Goal: Information Seeking & Learning: Learn about a topic

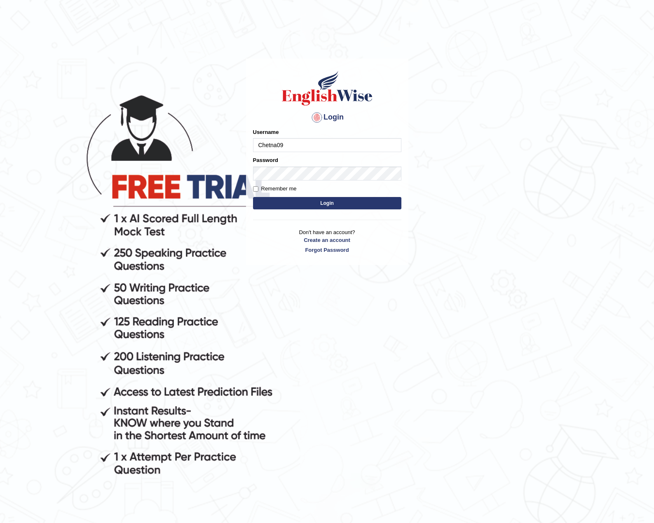
type input "Chetna09"
click at [253, 197] on button "Login" at bounding box center [327, 203] width 148 height 12
click at [292, 202] on button "Login" at bounding box center [327, 203] width 148 height 12
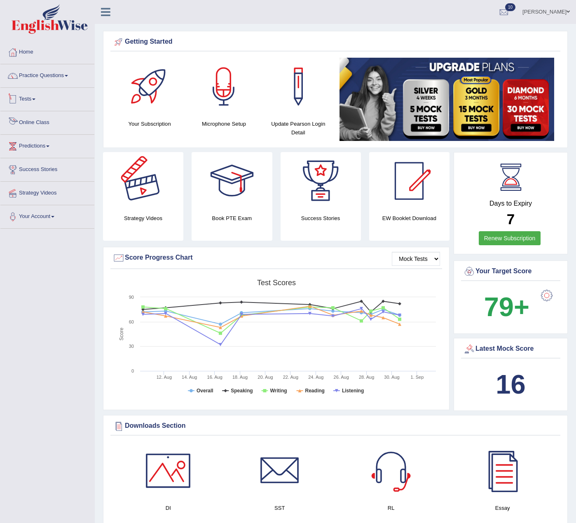
scroll to position [41, 0]
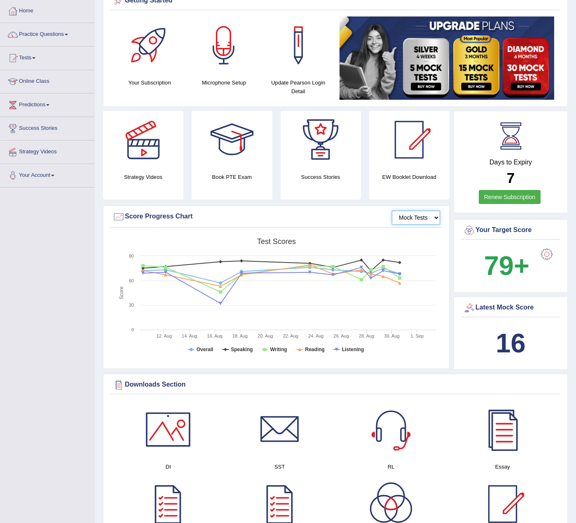
click at [425, 216] on select "Mock Tests" at bounding box center [416, 218] width 48 height 14
click at [434, 221] on select "Mock Tests" at bounding box center [416, 218] width 48 height 14
click at [434, 220] on select "Mock Tests" at bounding box center [416, 218] width 48 height 14
click at [33, 59] on link "Tests" at bounding box center [47, 57] width 94 height 21
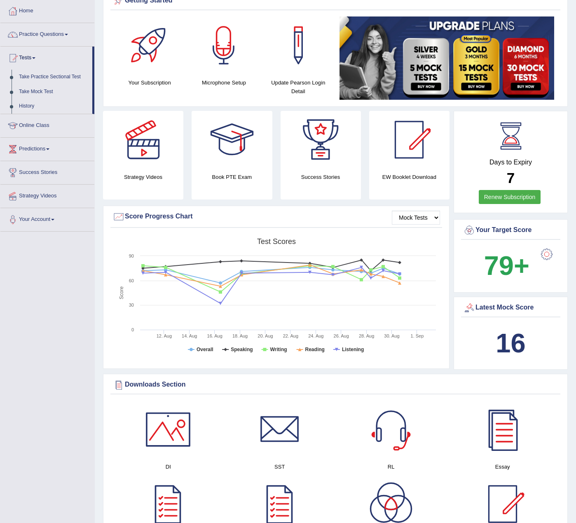
click at [33, 59] on link "Tests" at bounding box center [46, 57] width 92 height 21
click at [45, 33] on link "Practice Questions" at bounding box center [47, 33] width 94 height 21
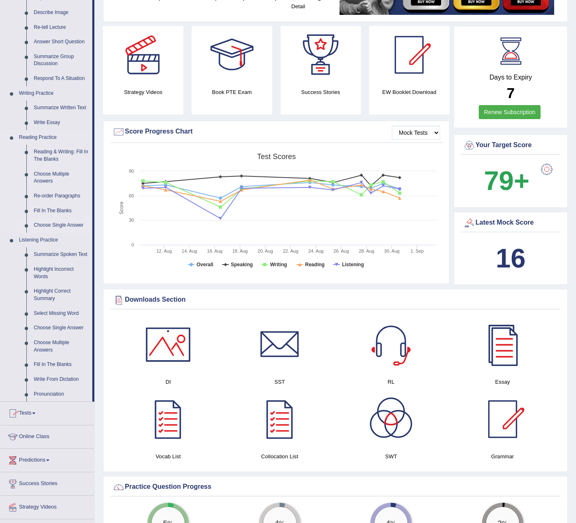
scroll to position [124, 0]
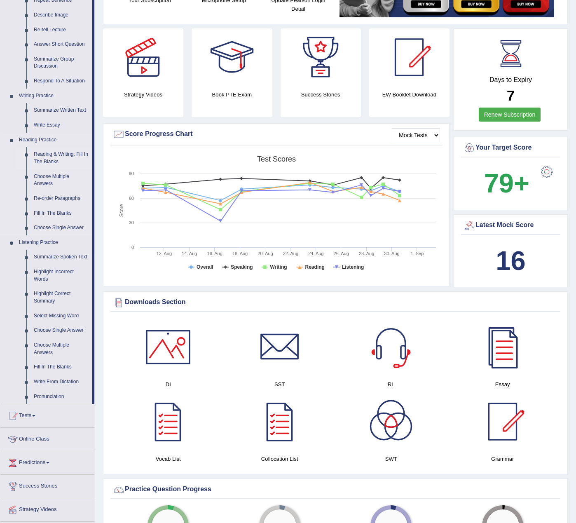
click at [49, 164] on link "Reading & Writing: Fill In The Blanks" at bounding box center [61, 158] width 62 height 22
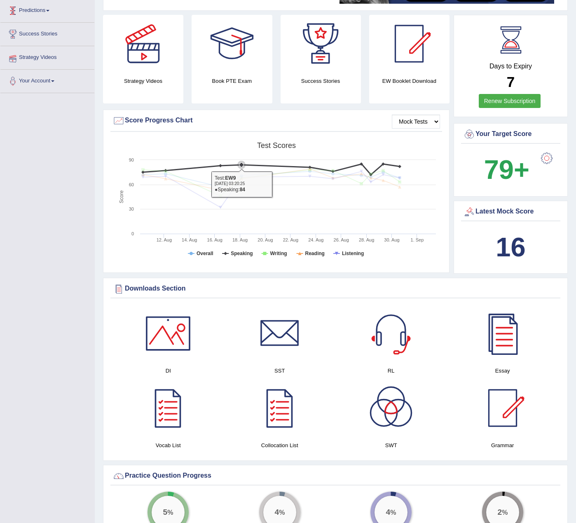
scroll to position [193, 0]
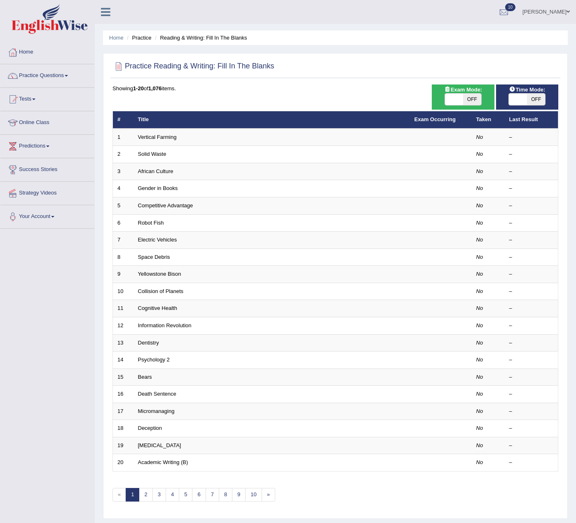
click at [474, 99] on span "OFF" at bounding box center [472, 100] width 18 height 12
checkbox input "true"
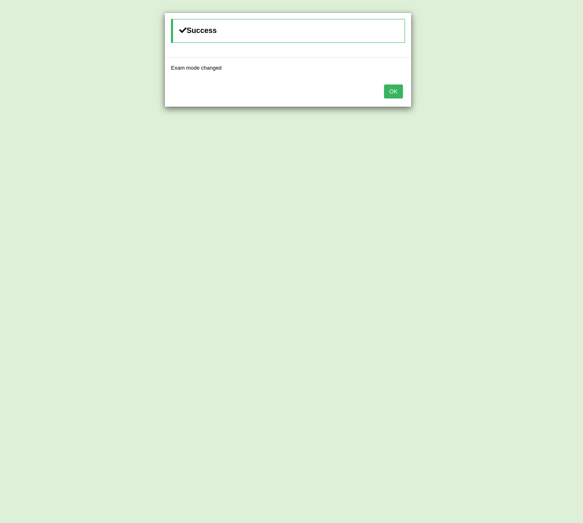
click at [400, 92] on button "OK" at bounding box center [393, 91] width 19 height 14
click at [384, 91] on button "OK" at bounding box center [393, 91] width 19 height 14
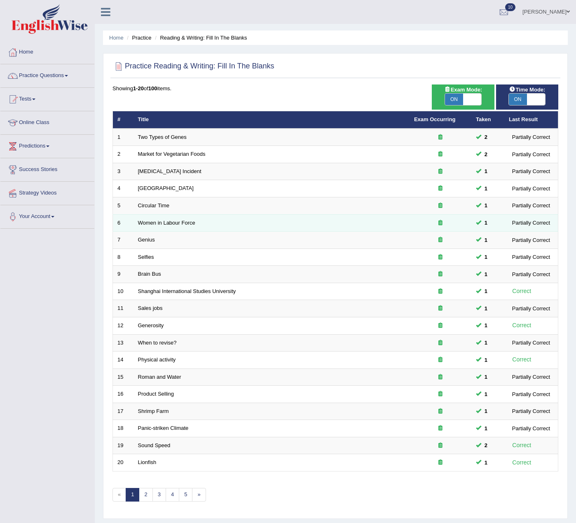
scroll to position [23, 0]
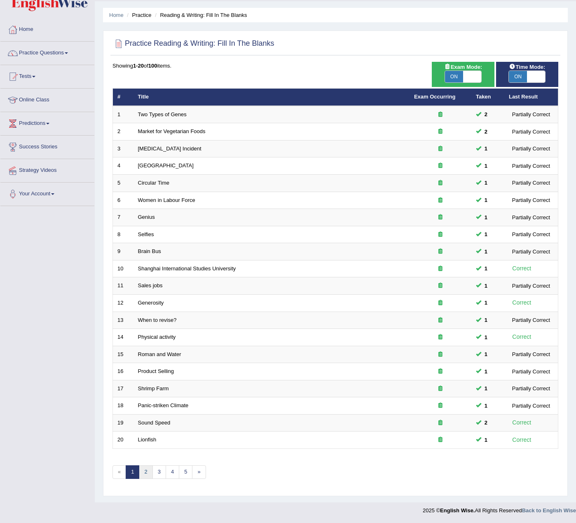
click at [143, 475] on link "2" at bounding box center [146, 472] width 14 height 14
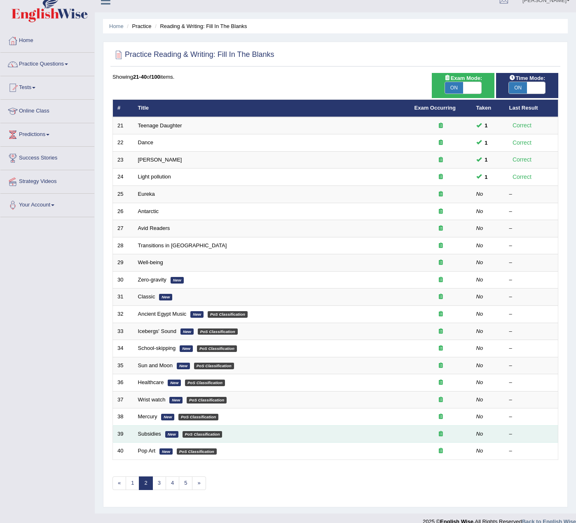
scroll to position [23, 0]
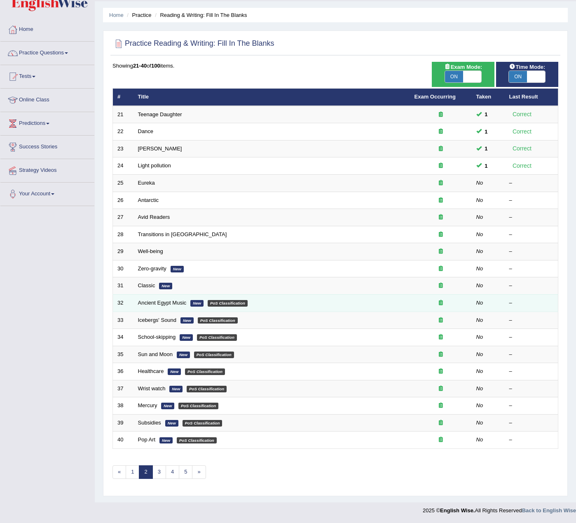
click at [221, 303] on em "PoS Classification" at bounding box center [228, 303] width 40 height 7
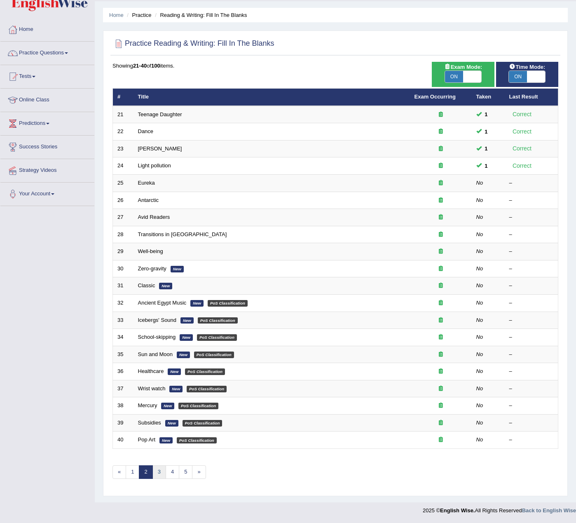
click at [161, 475] on link "3" at bounding box center [159, 472] width 14 height 14
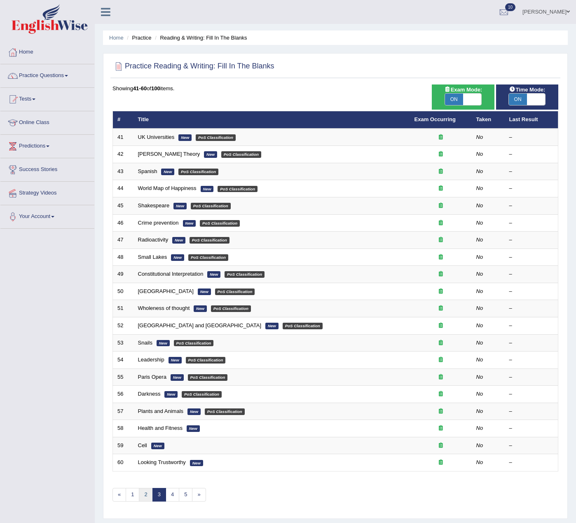
click at [145, 495] on link "2" at bounding box center [146, 495] width 14 height 14
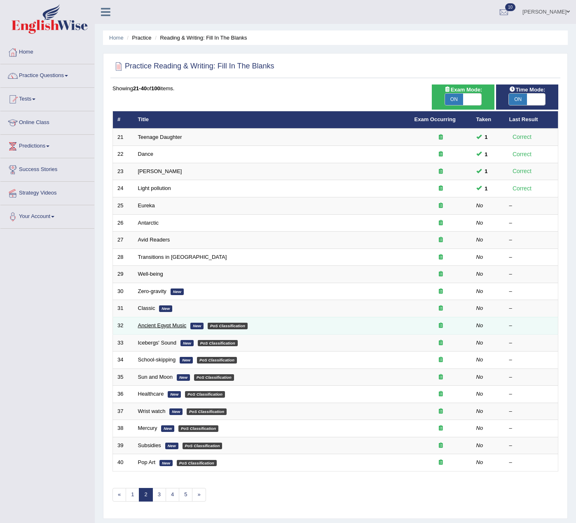
click at [165, 323] on link "Ancient Egypt Music" at bounding box center [162, 325] width 49 height 6
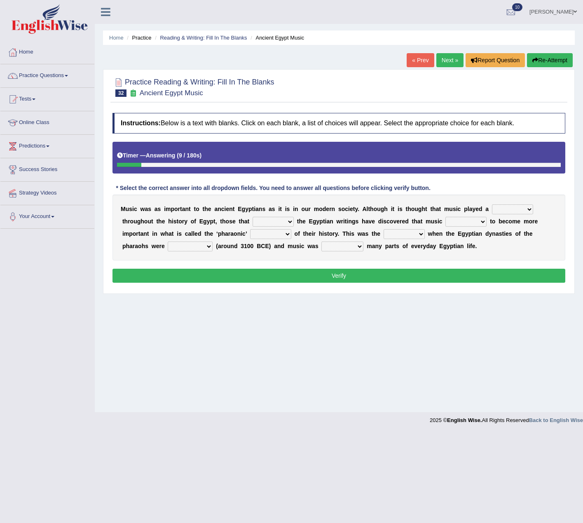
click at [501, 211] on select "role game response situation" at bounding box center [512, 209] width 41 height 10
select select "role"
click at [492, 204] on select "role game response situation" at bounding box center [512, 209] width 41 height 10
click at [272, 218] on select "need require confirm study" at bounding box center [273, 222] width 41 height 10
select select "study"
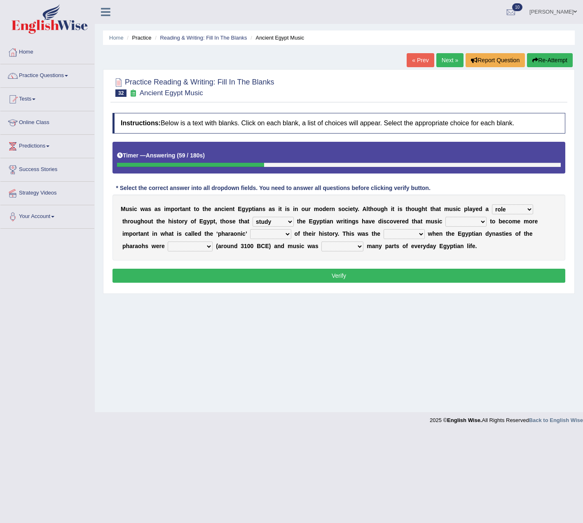
click at [253, 217] on select "need require confirm study" at bounding box center [273, 222] width 41 height 10
click at [467, 222] on select "predicted seemed like thought" at bounding box center [466, 222] width 41 height 10
select select "seemed"
click at [446, 217] on select "predicted seemed like thought" at bounding box center [466, 222] width 41 height 10
click at [282, 235] on select "period people place race" at bounding box center [270, 234] width 41 height 10
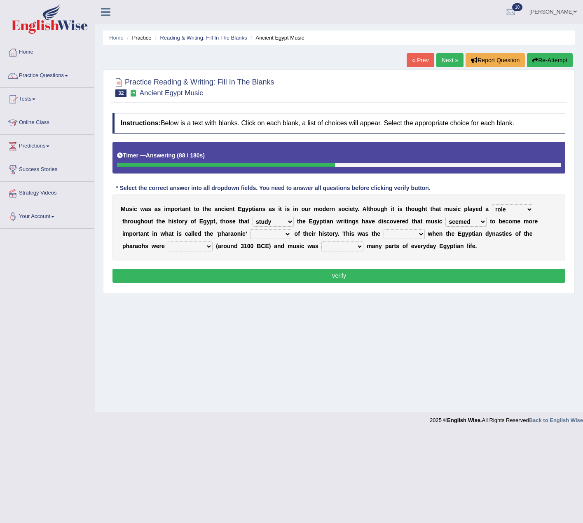
select select "period"
click at [250, 229] on select "period people place race" at bounding box center [270, 234] width 41 height 10
click at [403, 236] on select "result range time group" at bounding box center [404, 234] width 41 height 10
select select "time"
click at [384, 229] on select "result range time group" at bounding box center [404, 234] width 41 height 10
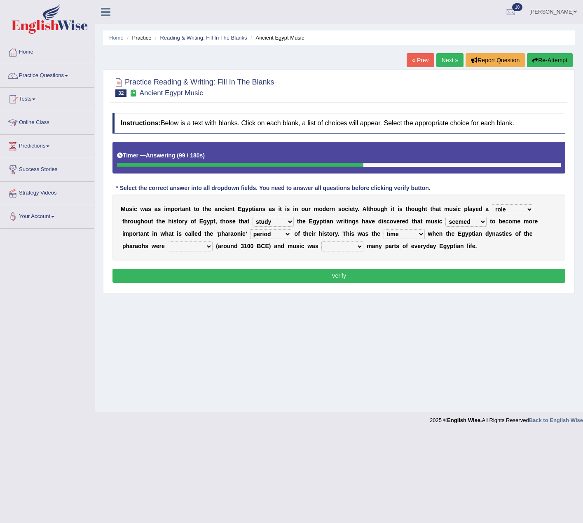
click at [198, 248] on select "contributed established constructed raised" at bounding box center [190, 247] width 45 height 10
select select "established"
click at [168, 242] on select "contributed established constructed raised" at bounding box center [190, 247] width 45 height 10
click at [342, 250] on select "found at found found from found in" at bounding box center [342, 247] width 42 height 10
select select "found in"
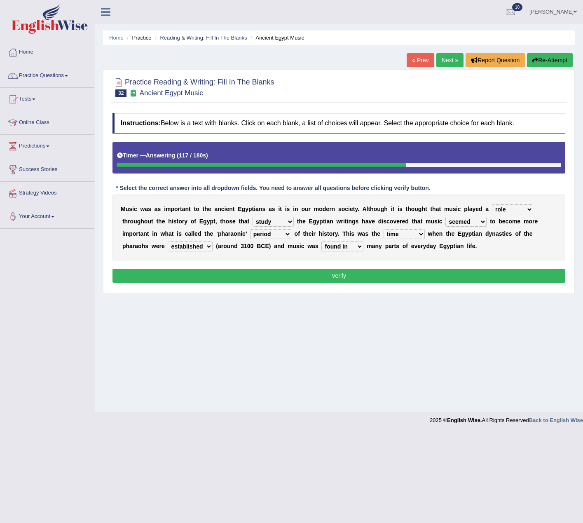
click at [322, 242] on select "found at found found from found in" at bounding box center [342, 247] width 42 height 10
click at [343, 274] on button "Verify" at bounding box center [339, 276] width 453 height 14
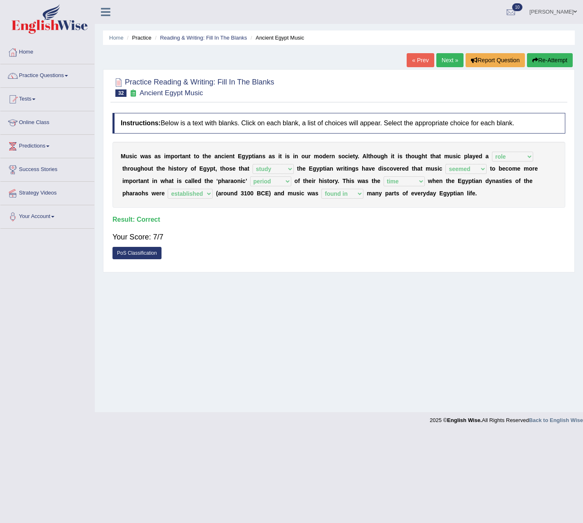
click at [155, 253] on link "PoS Classification" at bounding box center [137, 253] width 49 height 12
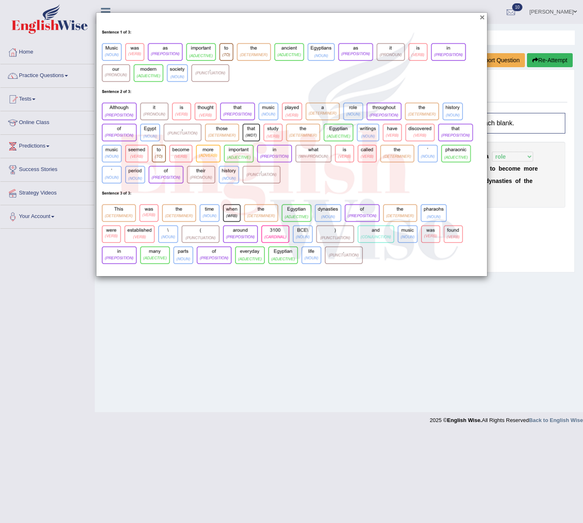
click at [480, 19] on button "×" at bounding box center [482, 17] width 5 height 9
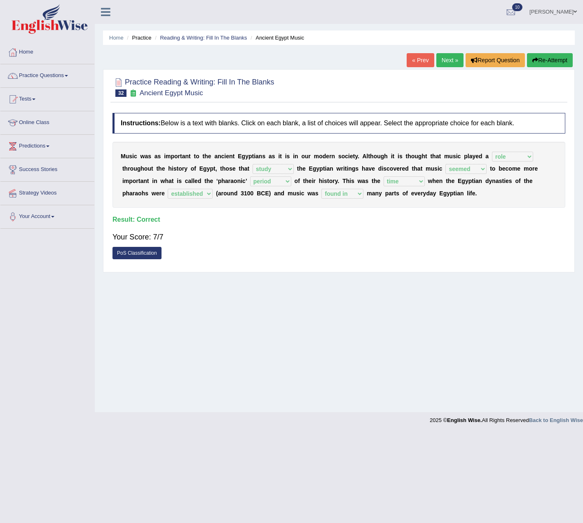
click at [445, 59] on link "Next »" at bounding box center [449, 60] width 27 height 14
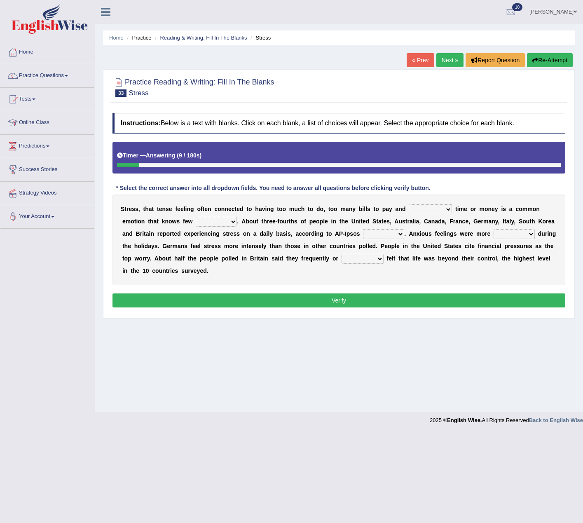
click at [410, 209] on select "not enough too much less rare" at bounding box center [430, 209] width 43 height 10
select select "not enough"
click at [409, 204] on select "not enough too much less rare" at bounding box center [430, 209] width 43 height 10
click at [230, 222] on select "people groups borders limit" at bounding box center [216, 222] width 41 height 10
click at [250, 255] on div "S t r e s s , t h a t t e n s e f e e l i n g o f t e n c o n n e c t e d t o h…" at bounding box center [339, 240] width 453 height 91
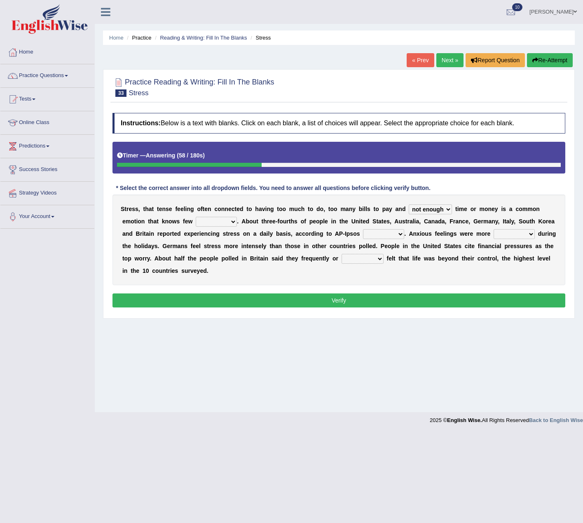
click at [375, 235] on select "polling election selection choice" at bounding box center [383, 234] width 41 height 10
select select "polling"
click at [363, 229] on select "polling election selection choice" at bounding box center [383, 234] width 41 height 10
click at [505, 238] on select "random intense sporadic sparse" at bounding box center [514, 234] width 41 height 10
select select "intense"
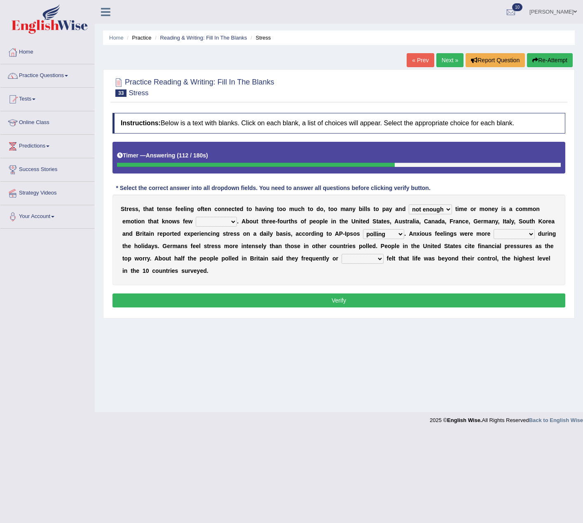
click at [494, 229] on select "random intense sporadic sparse" at bounding box center [514, 234] width 41 height 10
click at [382, 259] on select "always seldom sometimes often" at bounding box center [363, 259] width 42 height 10
select select "often"
click at [342, 254] on select "always seldom sometimes often" at bounding box center [363, 259] width 42 height 10
click at [230, 226] on select "people groups borders limit" at bounding box center [216, 222] width 41 height 10
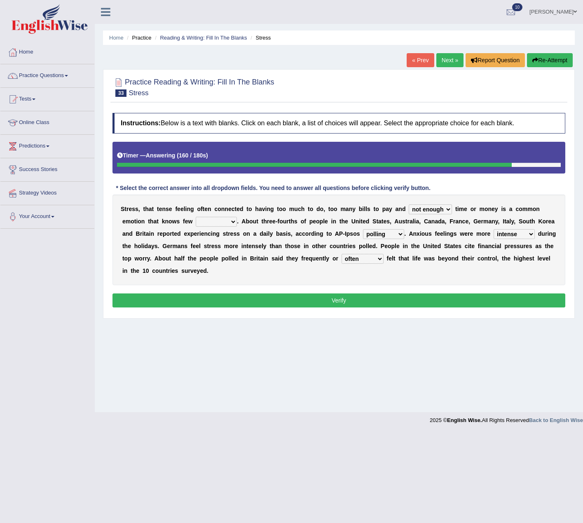
select select "borders"
click at [196, 217] on select "people groups borders limit" at bounding box center [216, 222] width 41 height 10
click at [237, 300] on button "Verify" at bounding box center [339, 300] width 453 height 14
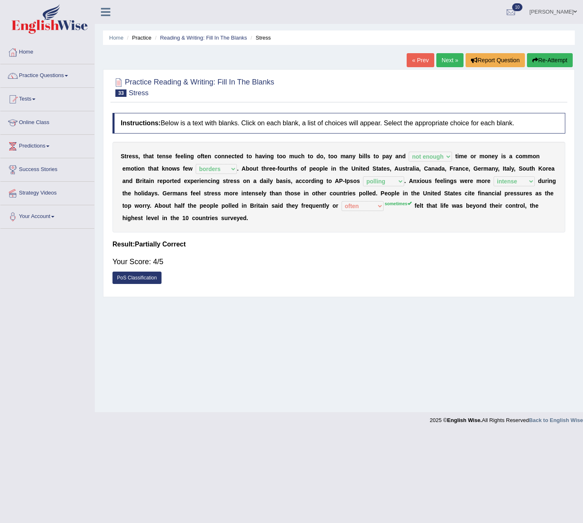
click at [148, 277] on link "PoS Classification" at bounding box center [137, 278] width 49 height 12
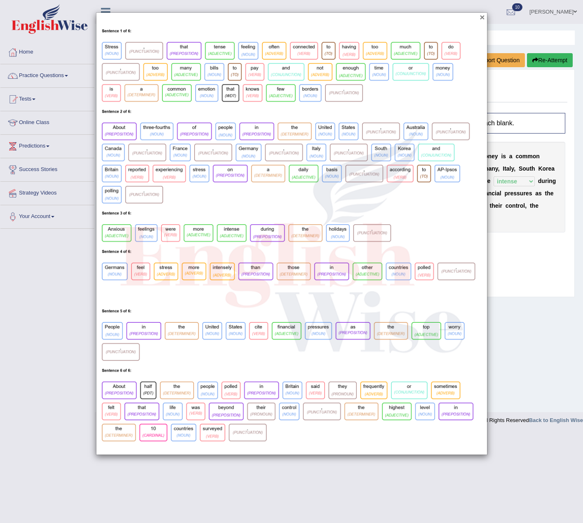
click at [483, 17] on button "×" at bounding box center [482, 17] width 5 height 9
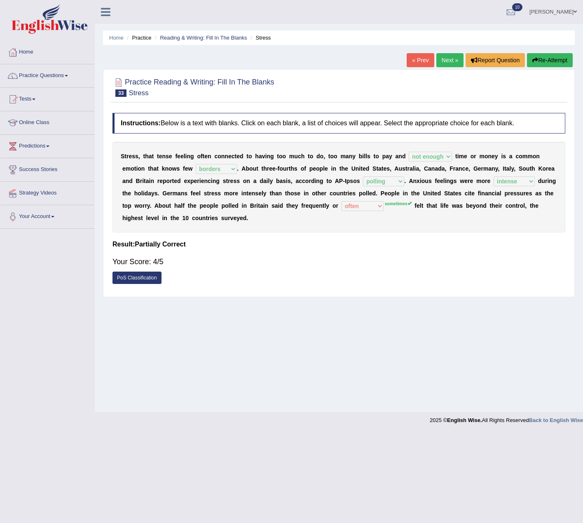
click at [444, 60] on link "Next »" at bounding box center [449, 60] width 27 height 14
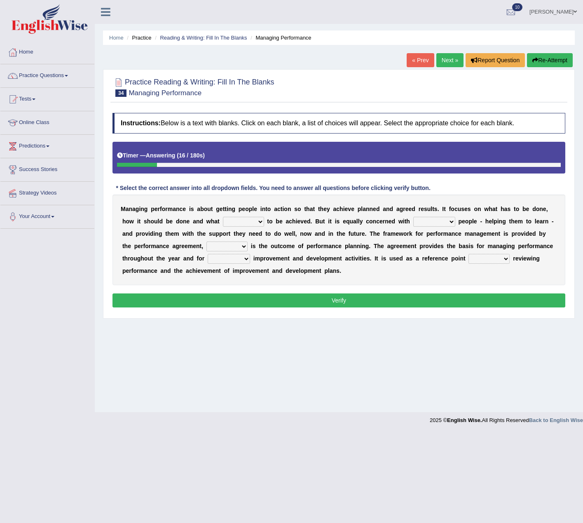
click at [231, 224] on select "is need must requires" at bounding box center [243, 222] width 41 height 10
select select "need"
click at [223, 217] on select "is need must requires" at bounding box center [243, 222] width 41 height 10
click at [426, 223] on select "developing evaluating recruiting alerting" at bounding box center [434, 222] width 42 height 10
select select "recruiting"
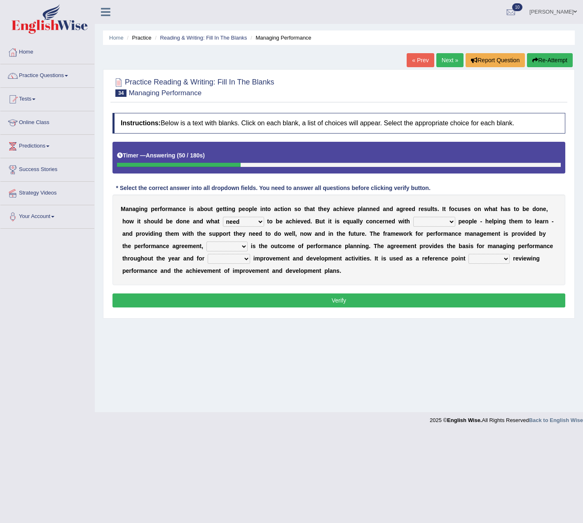
click at [413, 217] on select "developing evaluating recruiting alerting" at bounding box center [434, 222] width 42 height 10
click at [235, 247] on select "what this which of which" at bounding box center [226, 247] width 41 height 10
select select "which"
click at [206, 242] on select "what this which of which" at bounding box center [226, 247] width 41 height 10
click at [237, 260] on select "guiding reassuring heralding concluding" at bounding box center [229, 259] width 42 height 10
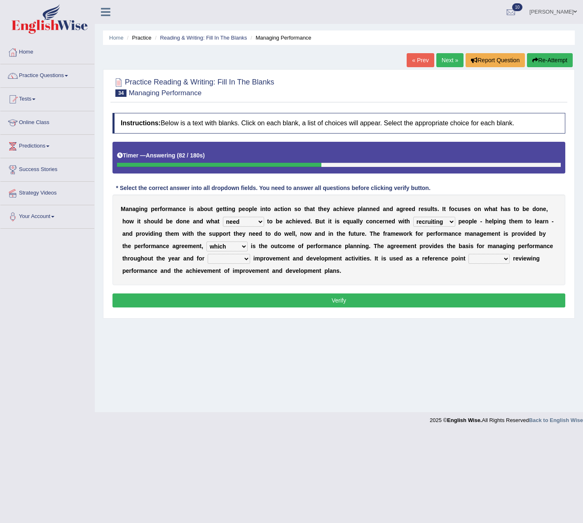
select select "guiding"
click at [208, 254] on select "guiding reassuring heralding concluding" at bounding box center [229, 259] width 42 height 10
click at [480, 260] on select "when as until since" at bounding box center [489, 259] width 41 height 10
select select "when"
click at [469, 254] on select "when as until since" at bounding box center [489, 259] width 41 height 10
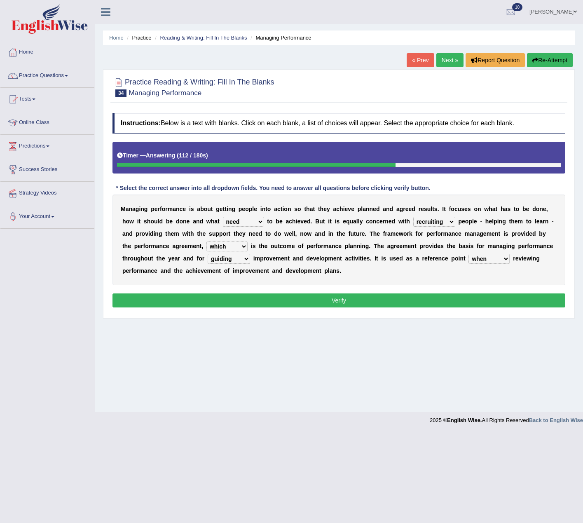
click at [266, 293] on button "Verify" at bounding box center [339, 300] width 453 height 14
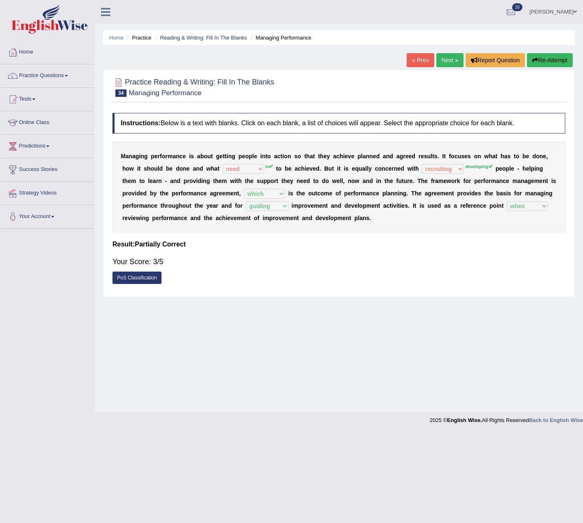
click at [455, 61] on link "Next »" at bounding box center [449, 60] width 27 height 14
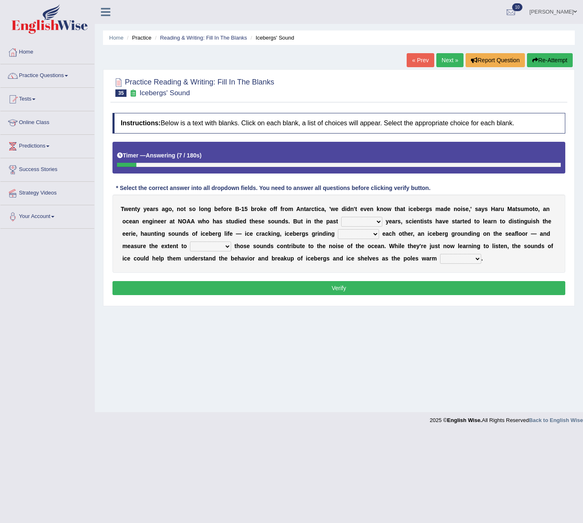
click at [364, 218] on select "for more much few" at bounding box center [361, 222] width 41 height 10
select select "few"
click at [341, 217] on select "for more much few" at bounding box center [361, 222] width 41 height 10
click at [354, 237] on select "within about through against" at bounding box center [358, 234] width 41 height 10
select select "against"
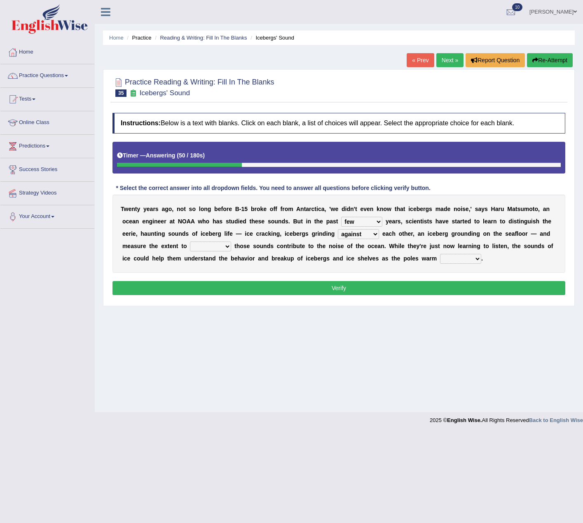
click at [338, 229] on select "within about through against" at bounding box center [358, 234] width 41 height 10
click at [226, 243] on select "which why what whether" at bounding box center [210, 247] width 41 height 10
select select "whether"
click at [190, 242] on select "which why what whether" at bounding box center [210, 247] width 41 height 10
click at [219, 245] on select "which why what whether" at bounding box center [210, 247] width 41 height 10
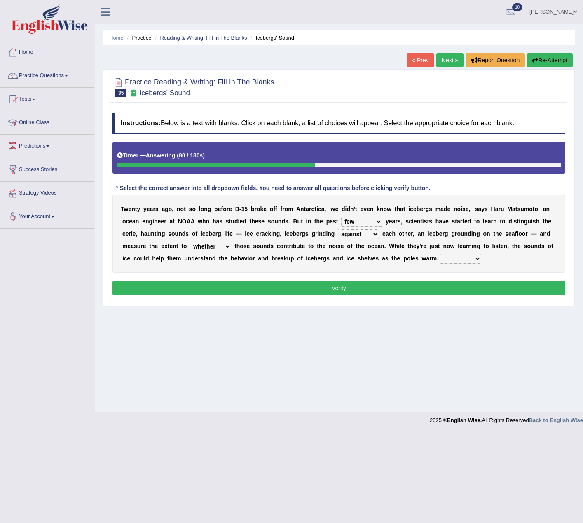
click at [218, 245] on select "which why what whether" at bounding box center [210, 247] width 41 height 10
click at [446, 258] on select "away out up off" at bounding box center [460, 259] width 41 height 10
select select "up"
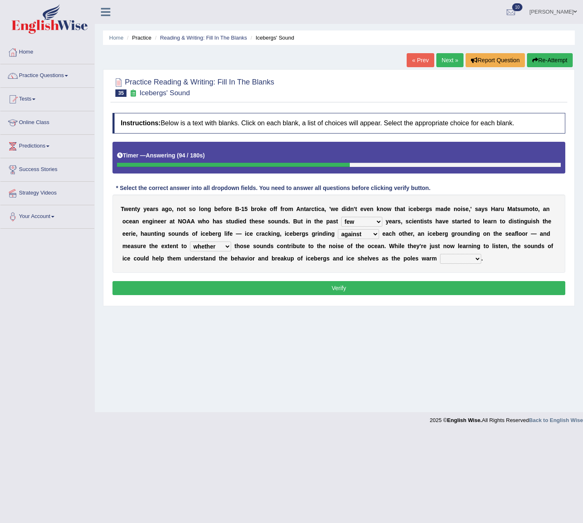
click at [440, 254] on select "away out up off" at bounding box center [460, 259] width 41 height 10
click at [452, 289] on button "Verify" at bounding box center [339, 288] width 453 height 14
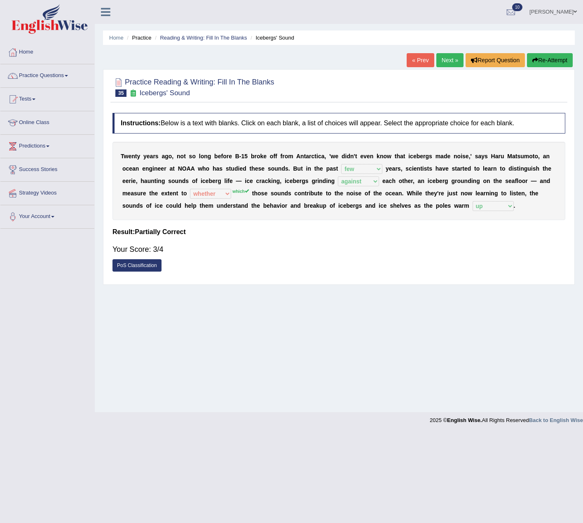
click at [456, 64] on link "Next »" at bounding box center [449, 60] width 27 height 14
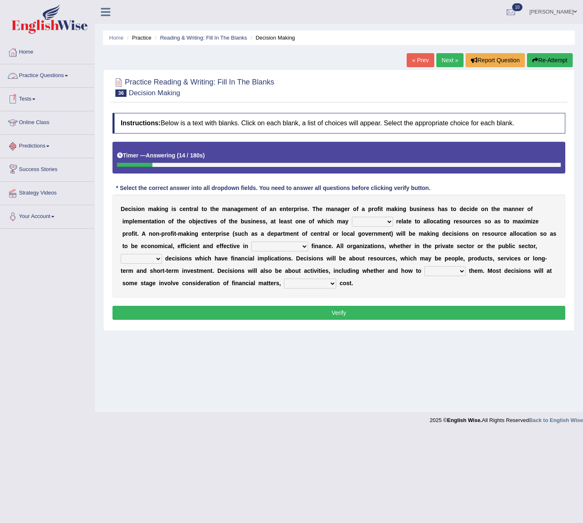
click at [43, 73] on link "Practice Questions" at bounding box center [47, 74] width 94 height 21
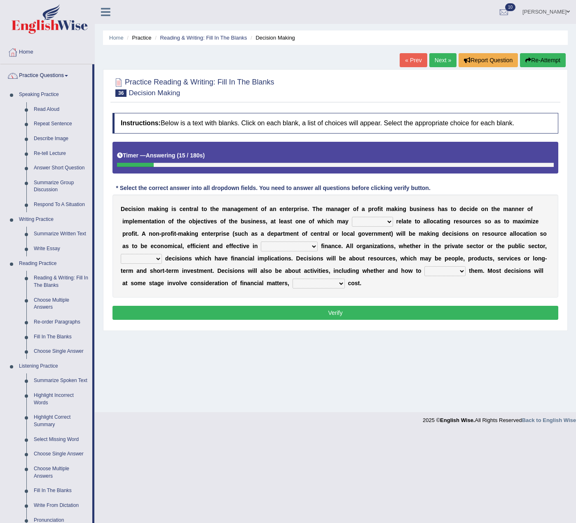
click at [40, 74] on link "Practice Questions" at bounding box center [46, 74] width 92 height 21
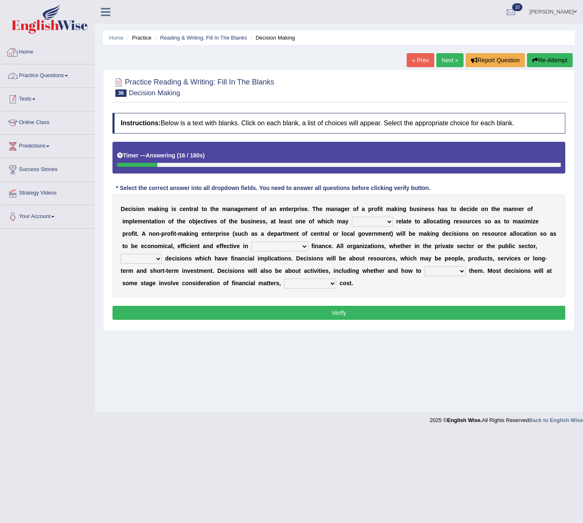
click at [25, 101] on link "Tests" at bounding box center [47, 98] width 94 height 21
click at [33, 143] on link "History" at bounding box center [53, 147] width 77 height 15
click at [35, 150] on link "History" at bounding box center [53, 147] width 77 height 15
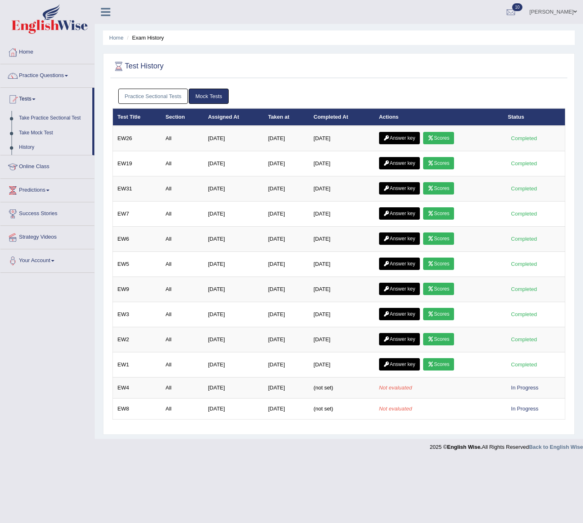
click at [160, 100] on link "Practice Sectional Tests" at bounding box center [153, 96] width 70 height 15
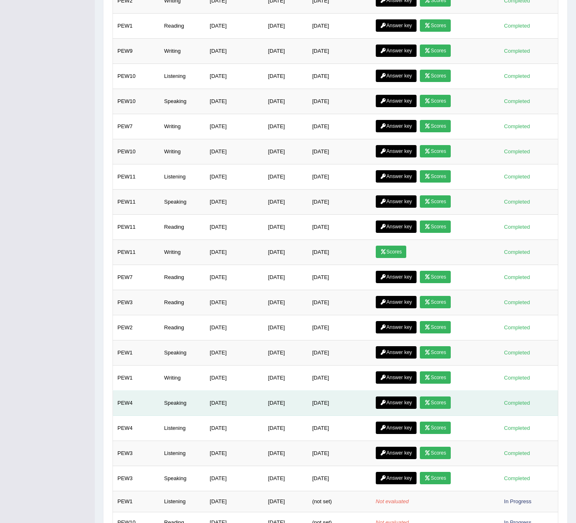
scroll to position [339, 0]
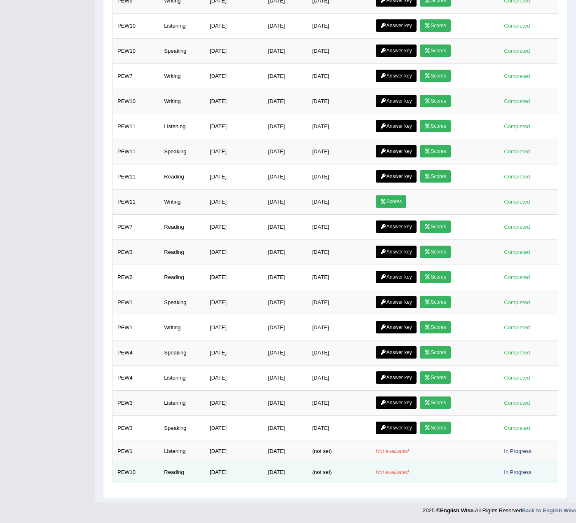
click at [388, 474] on em "Not evaluated" at bounding box center [392, 472] width 33 height 6
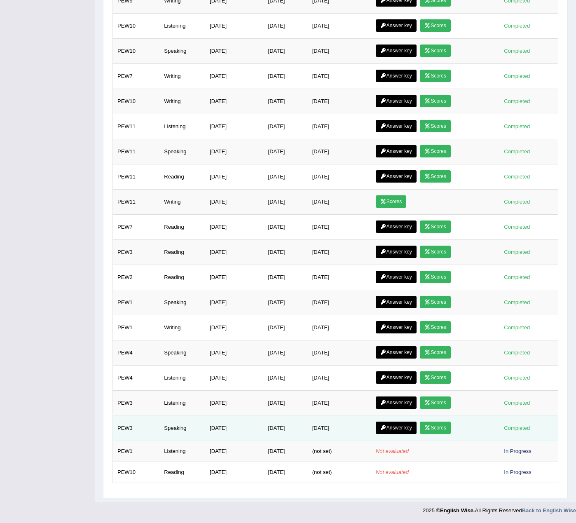
click at [439, 427] on link "Scores" at bounding box center [435, 428] width 30 height 12
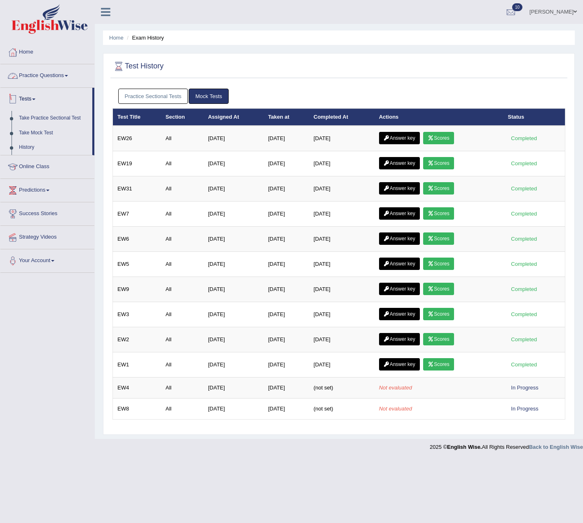
click at [138, 94] on link "Practice Sectional Tests" at bounding box center [153, 96] width 70 height 15
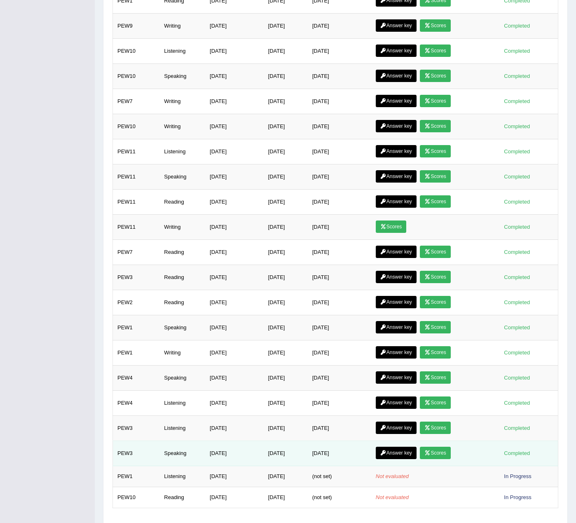
scroll to position [339, 0]
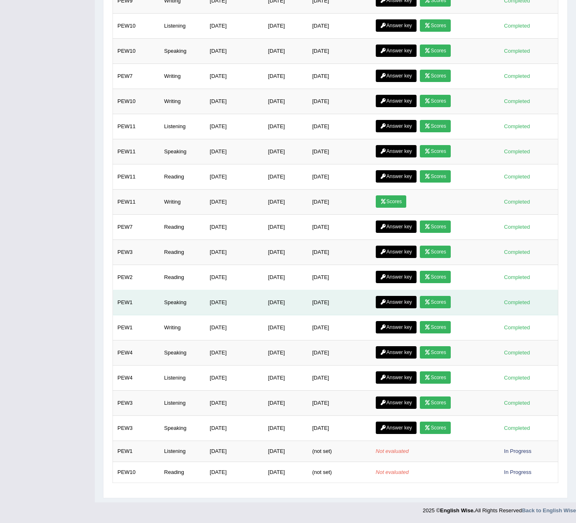
click at [437, 304] on link "Scores" at bounding box center [435, 302] width 30 height 12
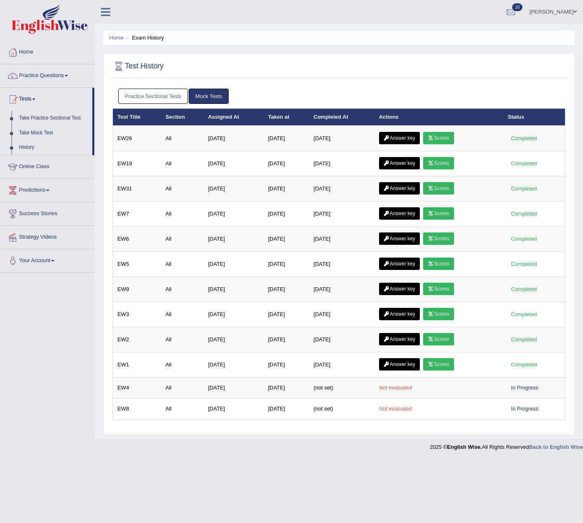
click at [155, 101] on link "Practice Sectional Tests" at bounding box center [153, 96] width 70 height 15
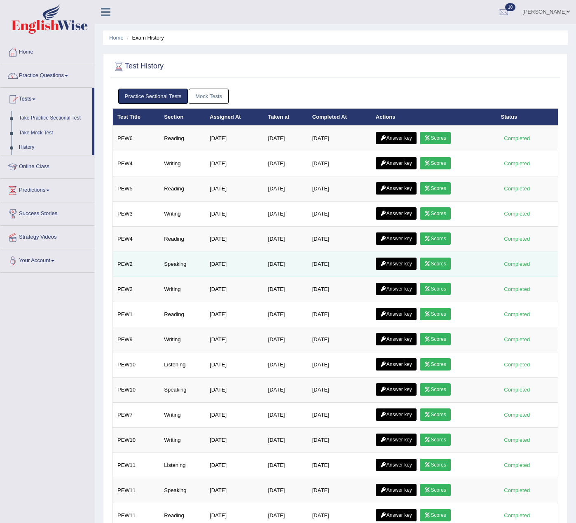
click at [439, 268] on link "Scores" at bounding box center [435, 264] width 30 height 12
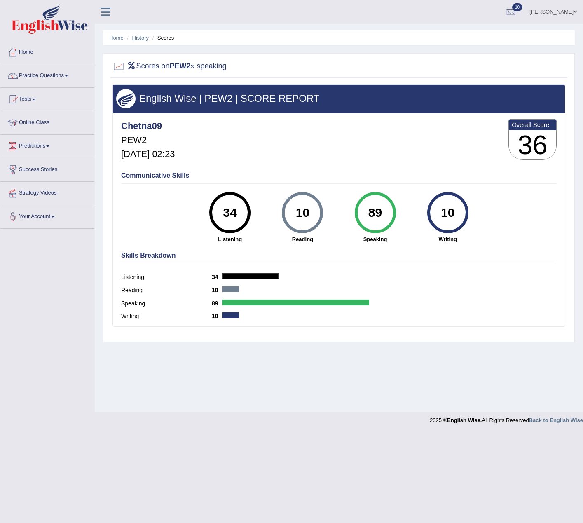
click at [136, 40] on link "History" at bounding box center [140, 38] width 16 height 6
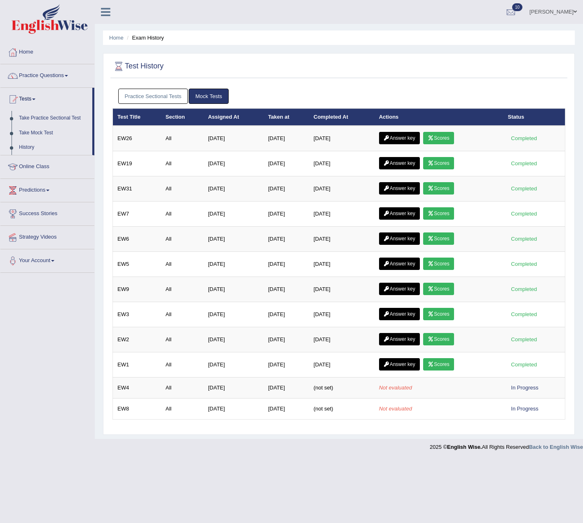
click at [142, 94] on link "Practice Sectional Tests" at bounding box center [153, 96] width 70 height 15
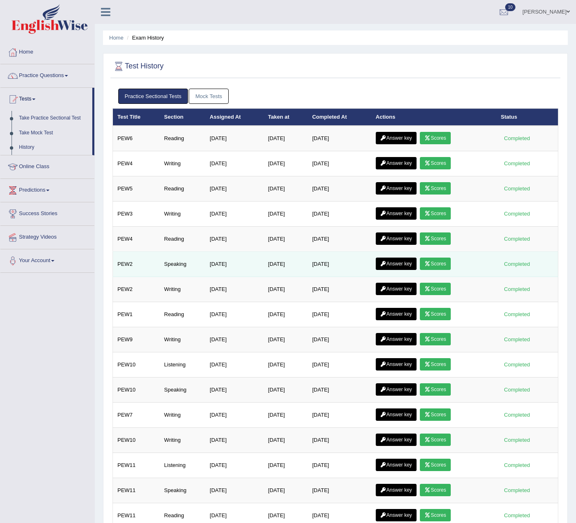
click at [405, 267] on link "Answer key" at bounding box center [396, 264] width 41 height 12
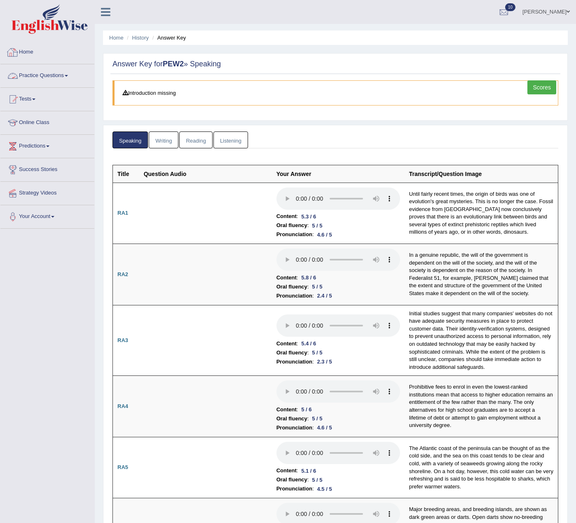
click at [31, 49] on link "Home" at bounding box center [47, 51] width 94 height 21
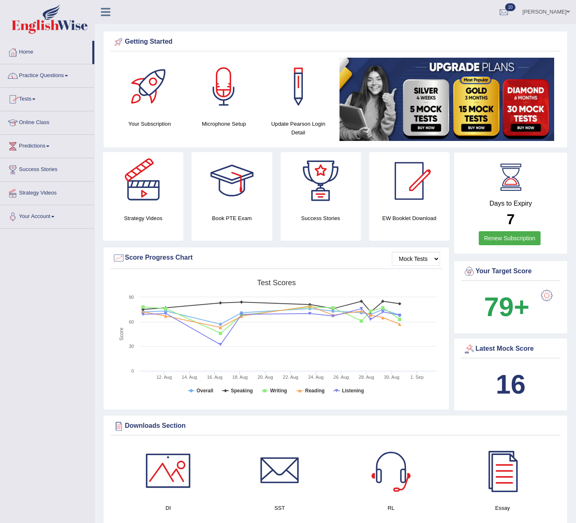
click at [151, 208] on div at bounding box center [144, 181] width 58 height 58
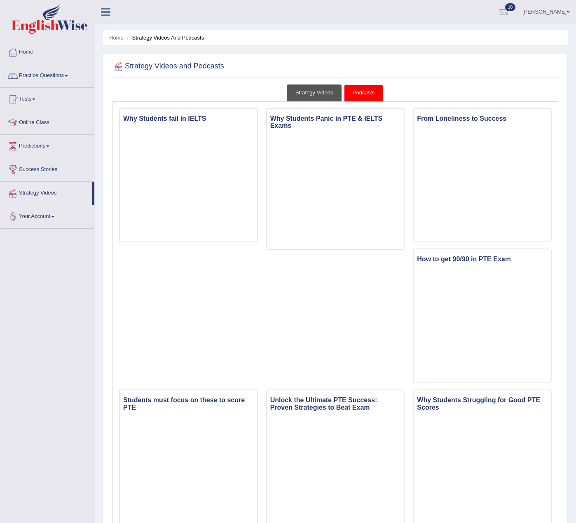
click at [324, 93] on link "Strategy Videos" at bounding box center [314, 92] width 55 height 17
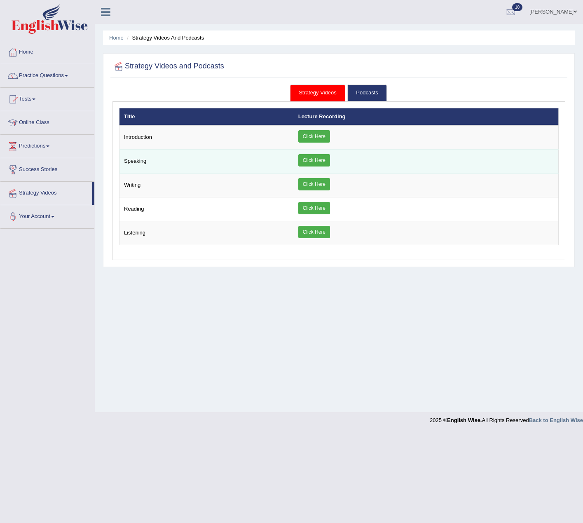
click at [315, 162] on link "Click Here" at bounding box center [314, 160] width 32 height 12
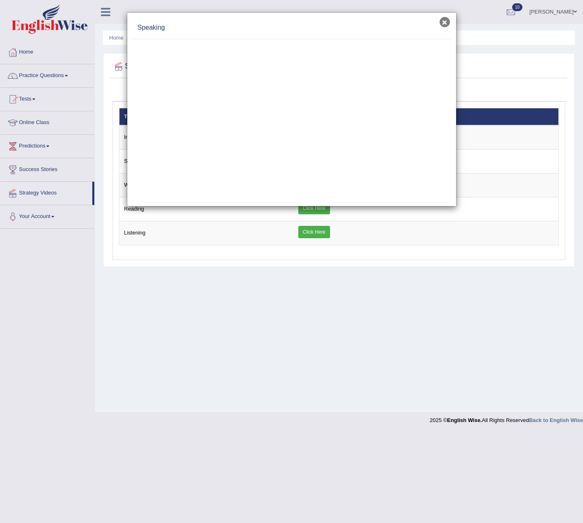
drag, startPoint x: 445, startPoint y: 23, endPoint x: 441, endPoint y: 26, distance: 4.7
click at [445, 23] on button "×" at bounding box center [445, 22] width 10 height 10
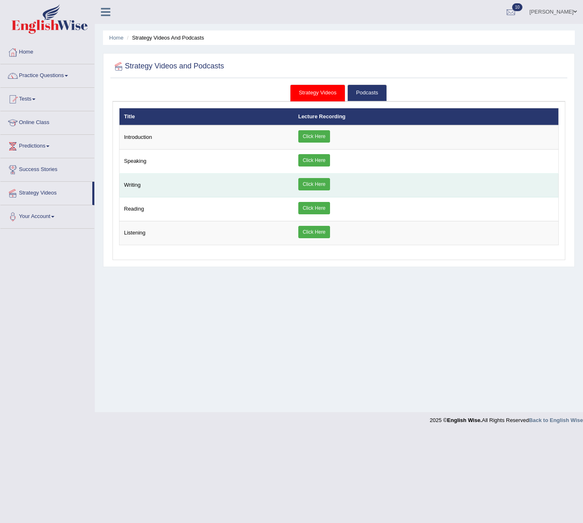
click at [312, 181] on link "Click Here" at bounding box center [314, 184] width 32 height 12
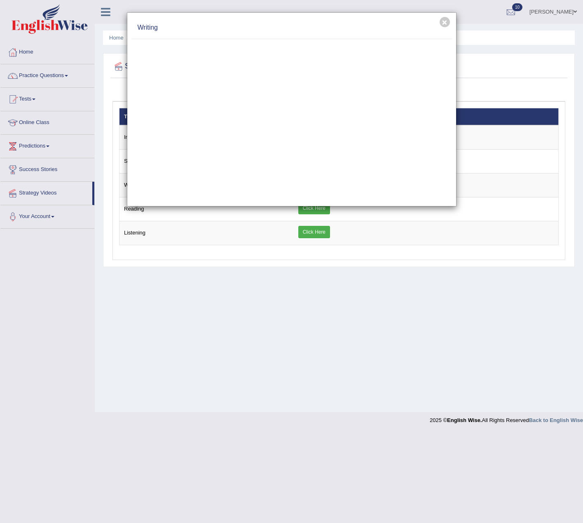
click at [447, 28] on div "Writing" at bounding box center [291, 28] width 321 height 22
click at [441, 25] on button "×" at bounding box center [445, 22] width 10 height 10
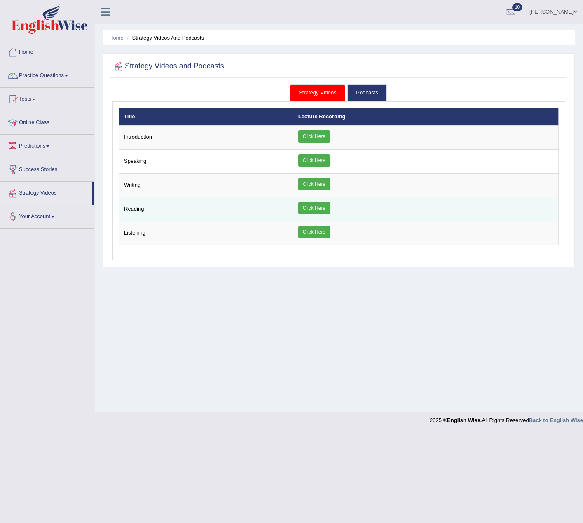
click at [324, 211] on link "Click Here" at bounding box center [314, 208] width 32 height 12
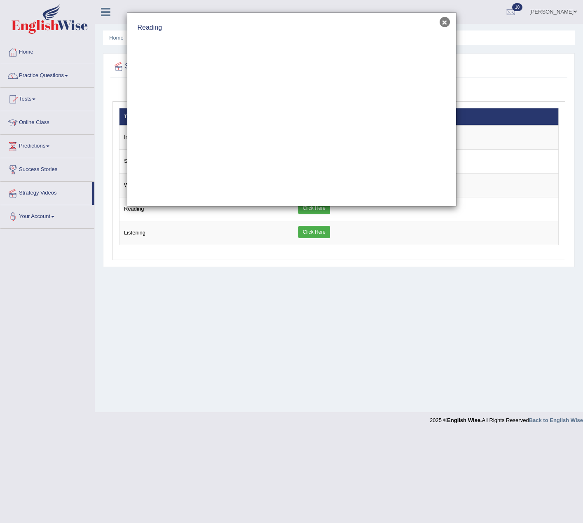
click at [441, 23] on button "×" at bounding box center [445, 22] width 10 height 10
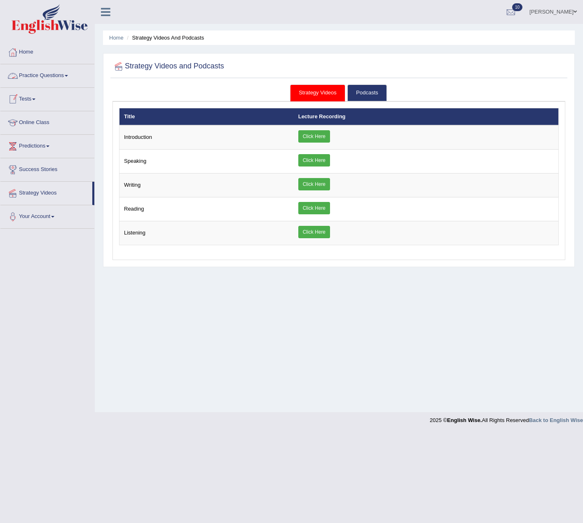
click at [46, 76] on link "Practice Questions" at bounding box center [47, 74] width 94 height 21
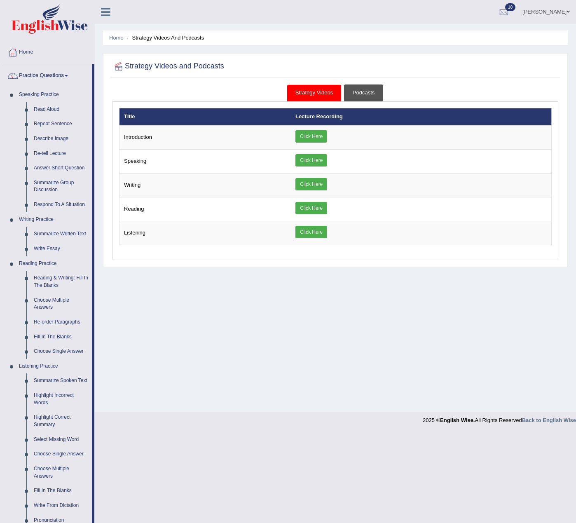
click at [360, 94] on link "Podcasts" at bounding box center [363, 92] width 39 height 17
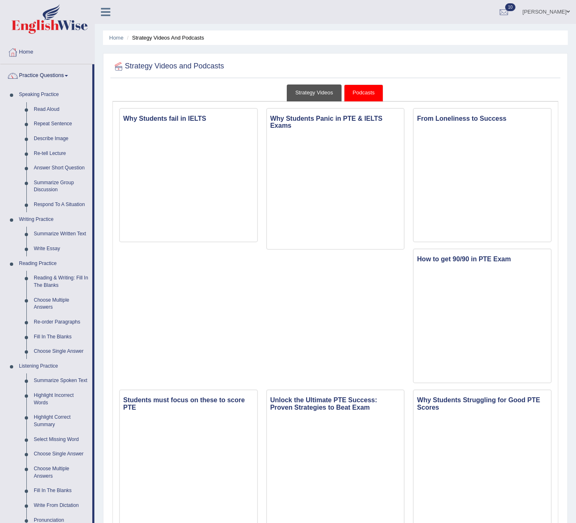
click at [312, 96] on link "Strategy Videos" at bounding box center [314, 92] width 55 height 17
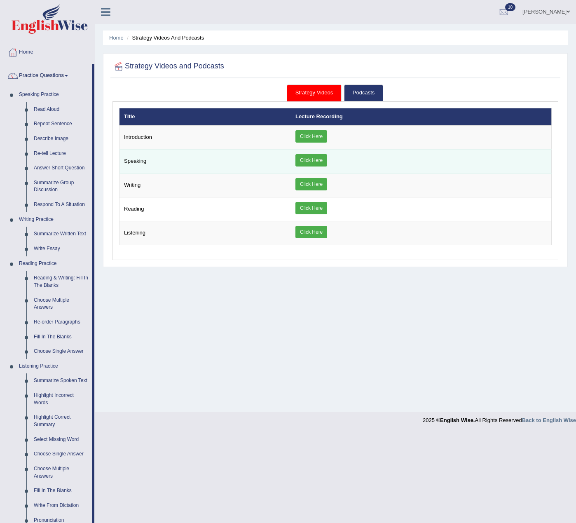
click at [307, 153] on td "Click Here" at bounding box center [421, 162] width 261 height 24
click at [307, 160] on link "Click Here" at bounding box center [312, 160] width 32 height 12
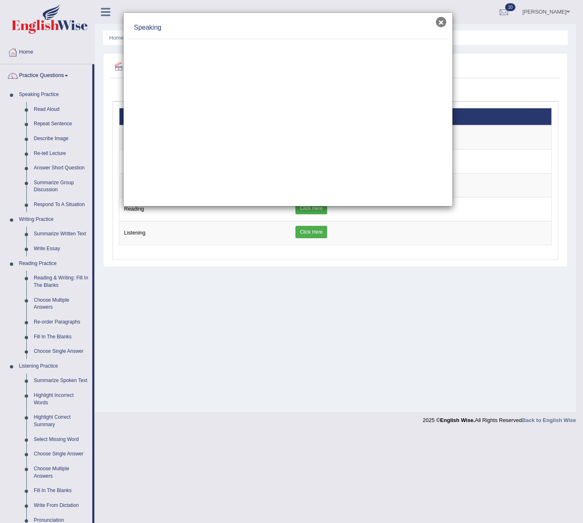
click at [440, 23] on button "×" at bounding box center [441, 22] width 10 height 10
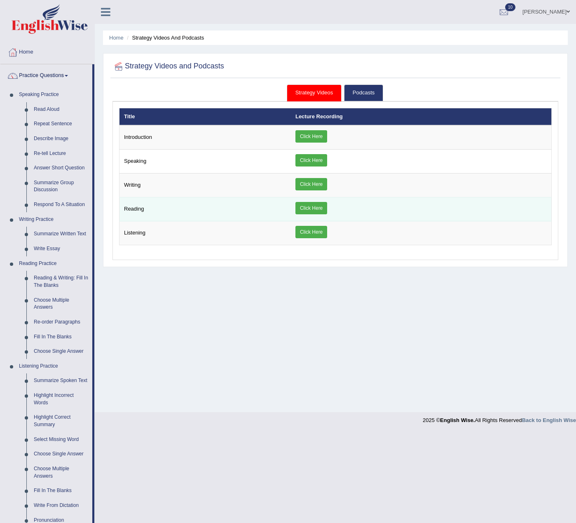
click at [301, 213] on link "Click Here" at bounding box center [312, 208] width 32 height 12
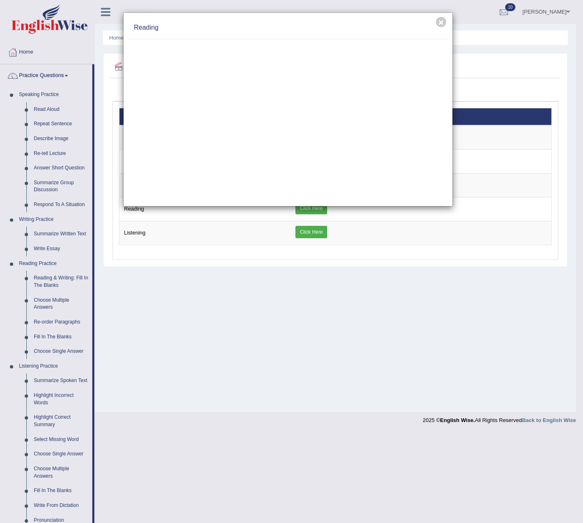
click at [305, 210] on div "× Reading" at bounding box center [291, 261] width 583 height 523
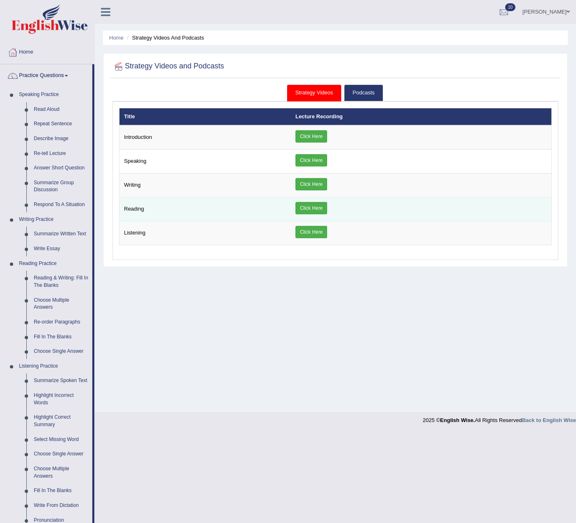
click at [307, 210] on link "Click Here" at bounding box center [312, 208] width 32 height 12
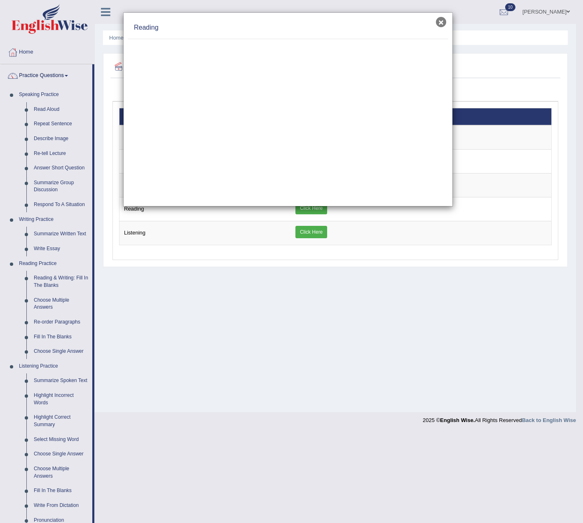
click at [439, 22] on button "×" at bounding box center [441, 22] width 10 height 10
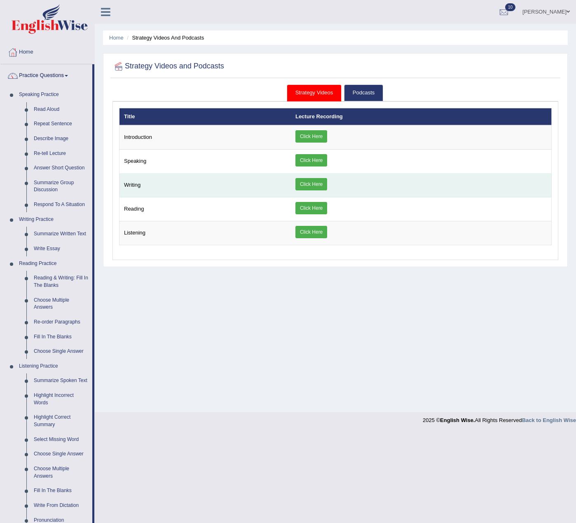
click at [311, 179] on link "Click Here" at bounding box center [312, 184] width 32 height 12
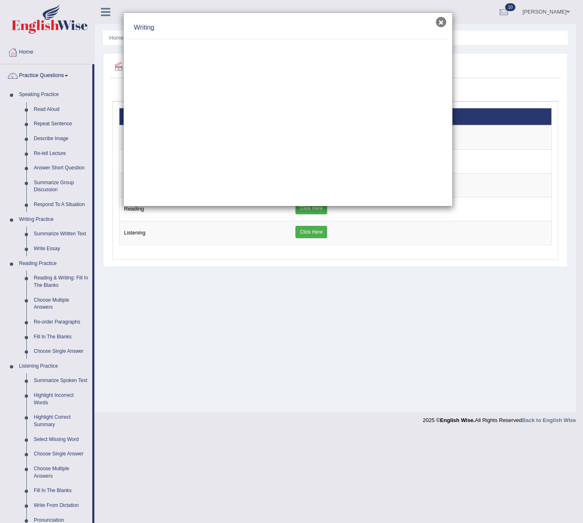
click at [440, 26] on button "×" at bounding box center [441, 22] width 10 height 10
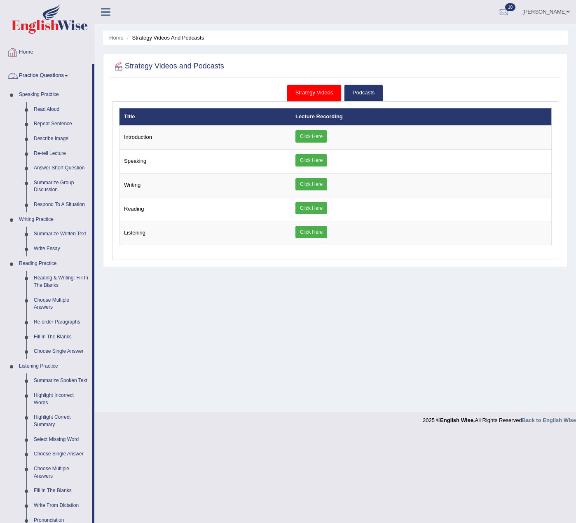
click at [25, 44] on link "Home" at bounding box center [47, 51] width 94 height 21
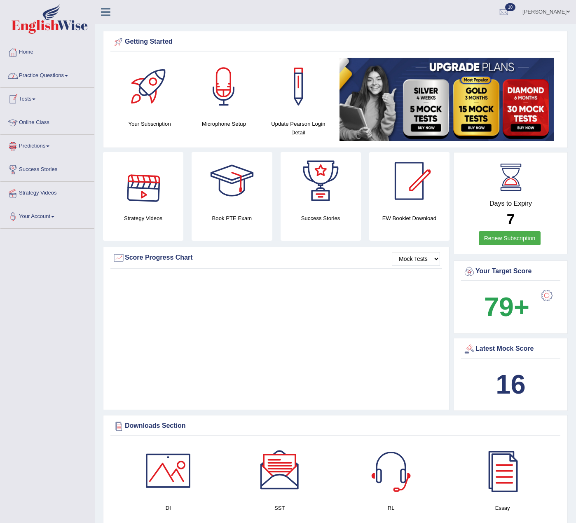
click at [44, 79] on link "Practice Questions" at bounding box center [47, 74] width 94 height 21
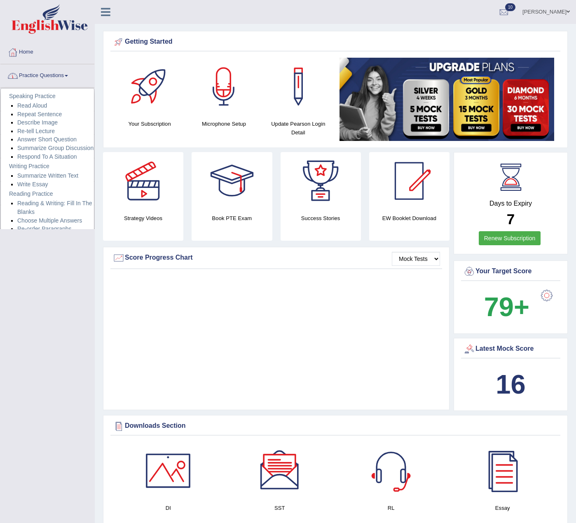
click at [48, 76] on link "Practice Questions" at bounding box center [47, 74] width 94 height 21
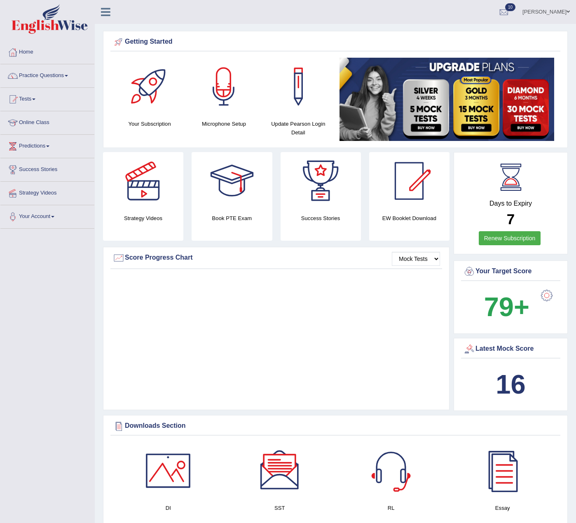
click at [75, 75] on link "Practice Questions" at bounding box center [47, 74] width 94 height 21
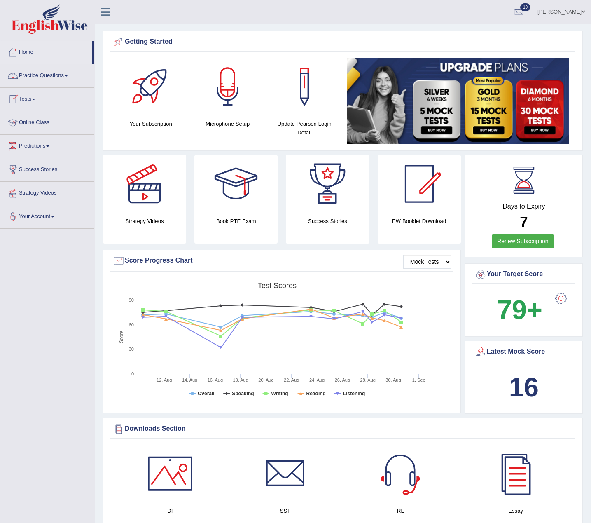
click at [66, 76] on link "Practice Questions" at bounding box center [47, 74] width 94 height 21
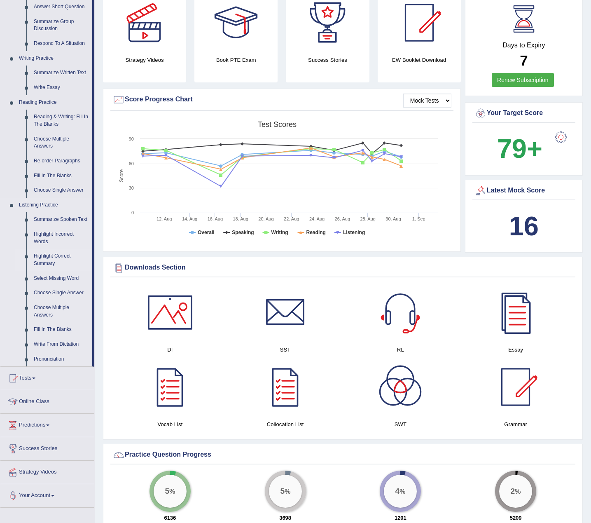
scroll to position [206, 0]
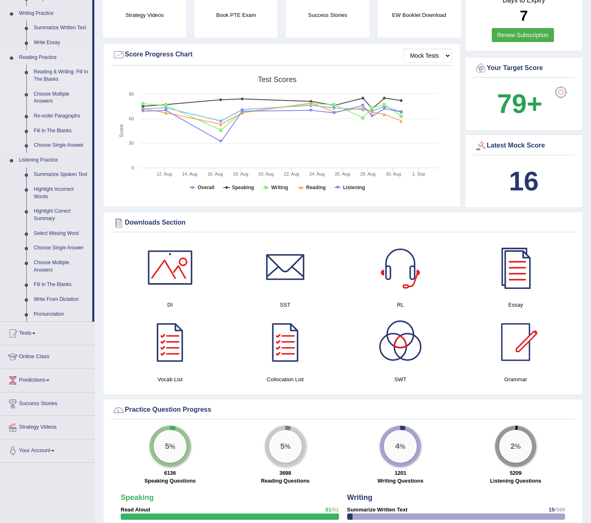
click at [64, 77] on link "Reading & Writing: Fill In The Blanks" at bounding box center [61, 76] width 62 height 22
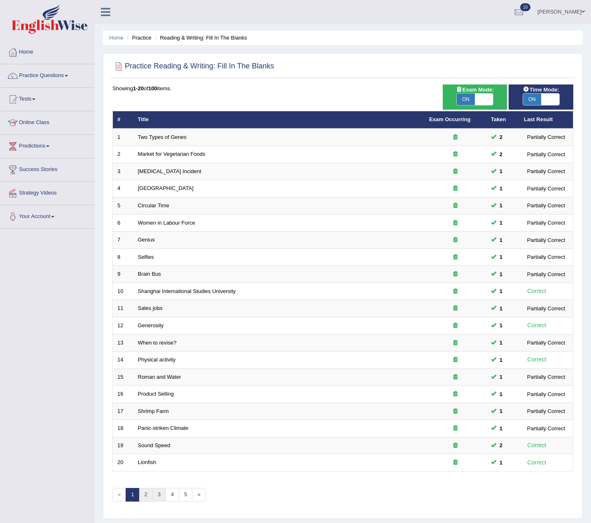
click at [152, 496] on ul "« 1 2 3 4 5 »" at bounding box center [160, 495] width 94 height 14
click at [149, 494] on link "2" at bounding box center [146, 495] width 14 height 14
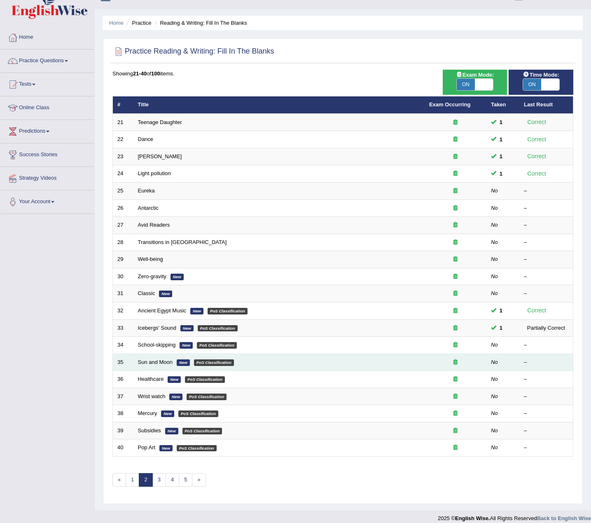
scroll to position [23, 0]
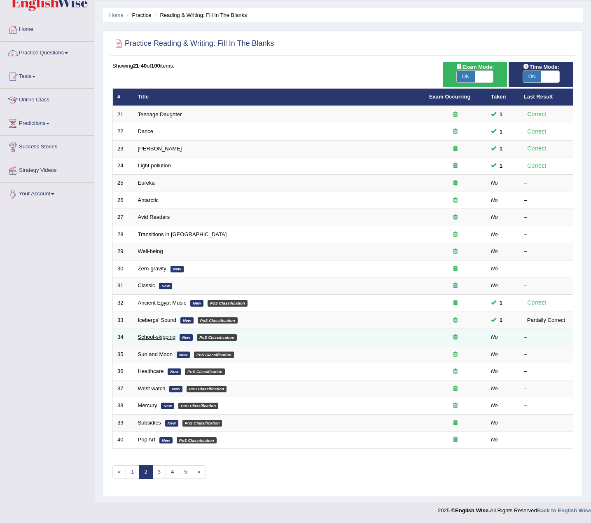
click at [164, 337] on link "School-skipping" at bounding box center [157, 337] width 38 height 6
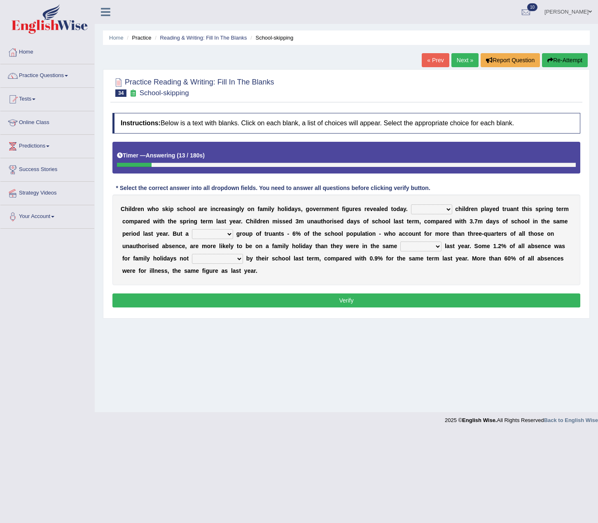
click at [429, 208] on select "Same More Fewer Less" at bounding box center [431, 209] width 41 height 10
click at [411, 204] on select "Same More Fewer Less" at bounding box center [431, 209] width 41 height 10
click at [423, 209] on select "Same More Fewer Less" at bounding box center [431, 209] width 41 height 10
select select "Less"
click at [411, 204] on select "Same More Fewer Less" at bounding box center [431, 209] width 41 height 10
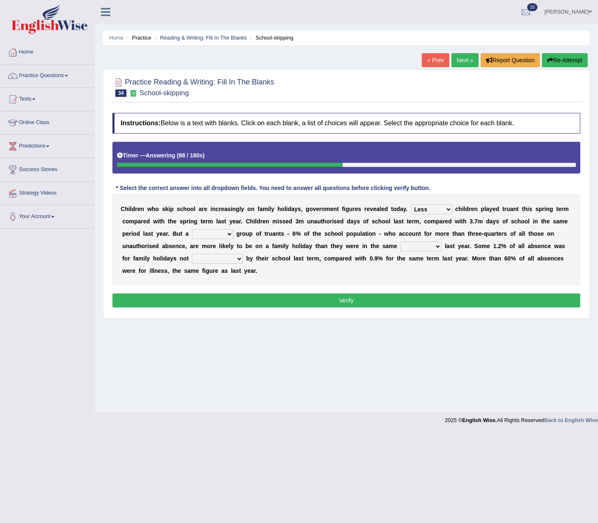
click at [227, 231] on select "mere hardcore residual flimsy" at bounding box center [212, 234] width 41 height 10
select select "mere"
click at [192, 229] on select "mere hardcore residual flimsy" at bounding box center [212, 234] width 41 height 10
click at [411, 249] on select "time span period duration" at bounding box center [421, 247] width 41 height 10
select select "duration"
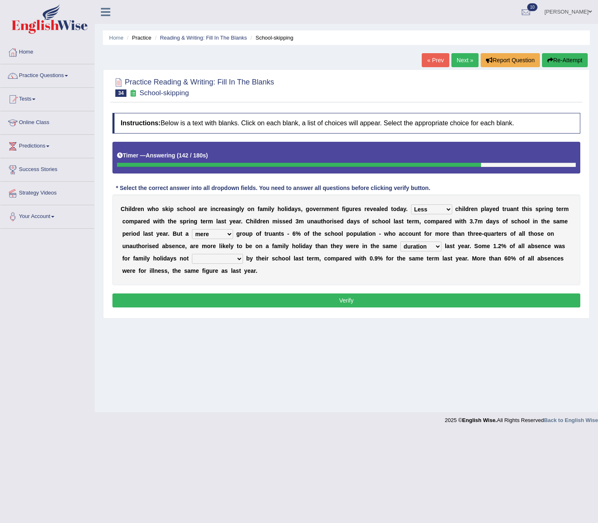
click at [401, 242] on select "time span period duration" at bounding box center [421, 247] width 41 height 10
click at [205, 262] on select "consent recommended agreed contradicted" at bounding box center [217, 259] width 51 height 10
select select "recommended"
click at [192, 254] on select "consent recommended agreed contradicted" at bounding box center [217, 259] width 51 height 10
click at [218, 296] on button "Verify" at bounding box center [347, 300] width 468 height 14
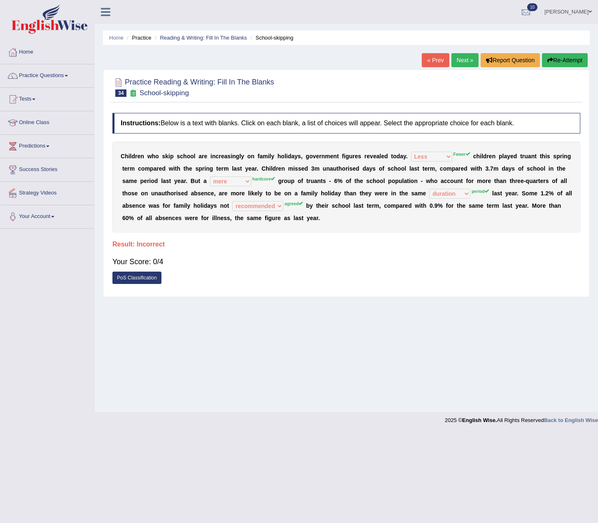
click at [556, 58] on button "Re-Attempt" at bounding box center [565, 60] width 46 height 14
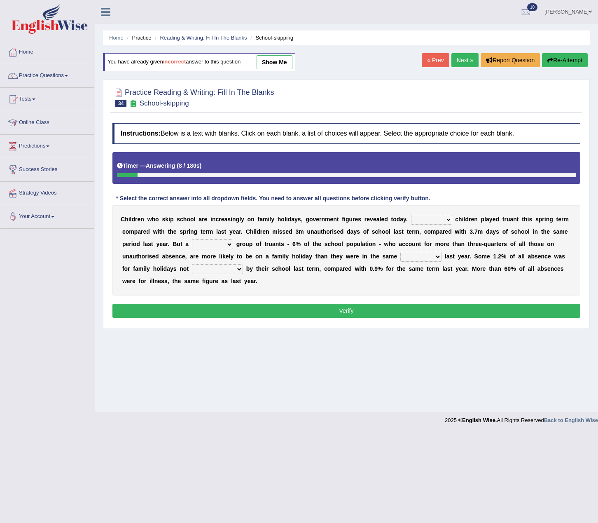
click at [424, 222] on select "Same More Fewer Less" at bounding box center [431, 220] width 41 height 10
select select "Fewer"
click at [411, 215] on select "Same More Fewer Less" at bounding box center [431, 220] width 41 height 10
click at [209, 244] on select "mere hardcore residual flimsy" at bounding box center [212, 244] width 41 height 10
click at [224, 243] on select "mere hardcore residual flimsy" at bounding box center [212, 244] width 41 height 10
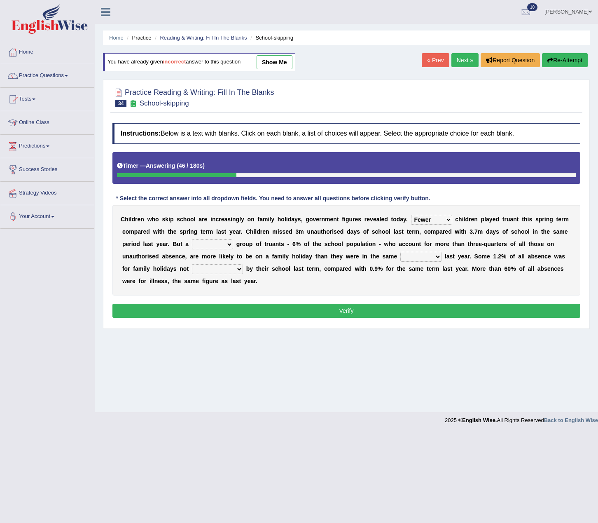
select select "hardcore"
click at [192, 239] on select "mere hardcore residual flimsy" at bounding box center [212, 244] width 41 height 10
click at [419, 258] on select "time span period duration" at bounding box center [421, 257] width 41 height 10
select select "period"
click at [401, 252] on select "time span period duration" at bounding box center [421, 257] width 41 height 10
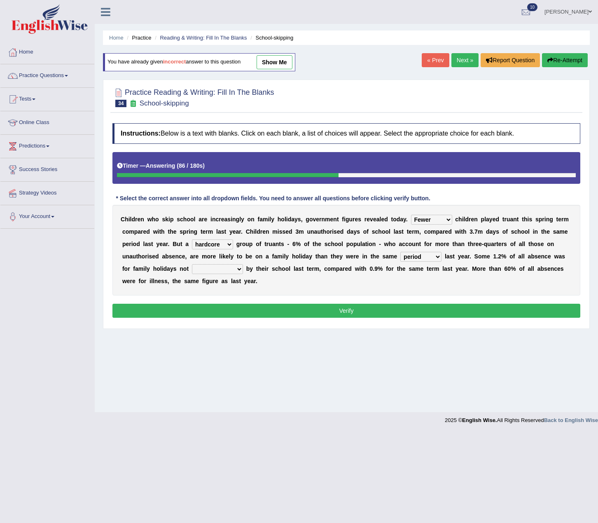
click at [234, 268] on select "consent recommended agreed contradicted" at bounding box center [217, 269] width 51 height 10
select select "agreed"
click at [192, 264] on select "consent recommended agreed contradicted" at bounding box center [217, 269] width 51 height 10
click at [223, 310] on button "Verify" at bounding box center [347, 311] width 468 height 14
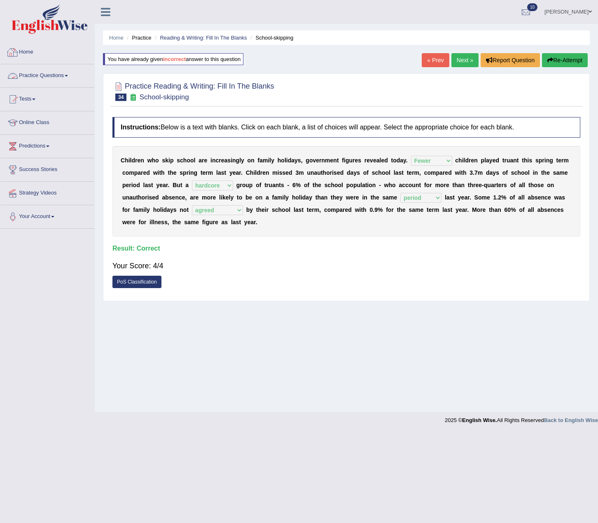
click at [37, 75] on link "Practice Questions" at bounding box center [47, 74] width 94 height 21
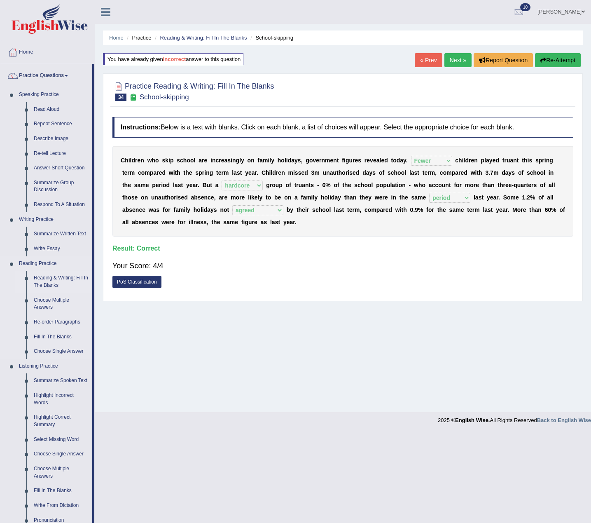
click at [56, 286] on link "Reading & Writing: Fill In The Blanks" at bounding box center [61, 282] width 62 height 22
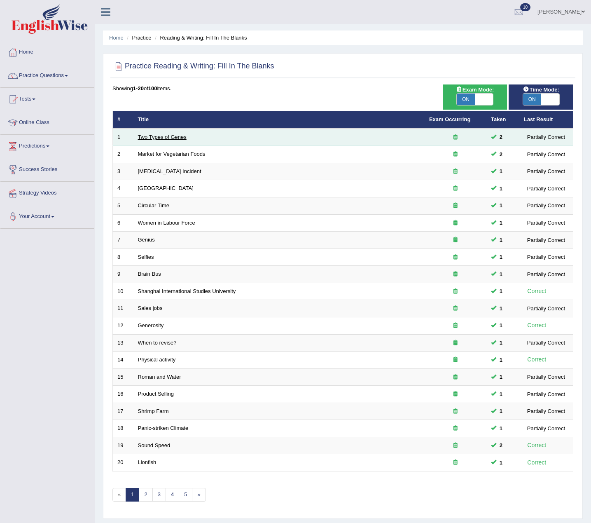
click at [171, 136] on link "Two Types of Genes" at bounding box center [162, 137] width 49 height 6
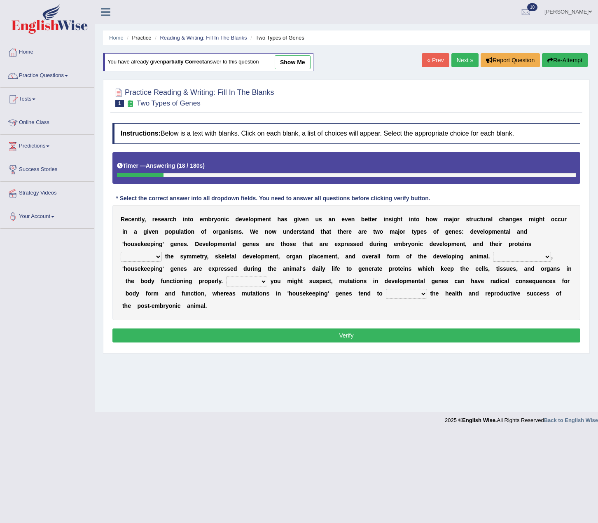
click at [148, 255] on select "push control hold elevate" at bounding box center [141, 257] width 41 height 10
select select "control"
click at [121, 252] on select "push control hold elevate" at bounding box center [141, 257] width 41 height 10
click at [518, 259] on select "Correspondingly Inclusively Conversely In contrast" at bounding box center [522, 257] width 58 height 10
select select "In contrast"
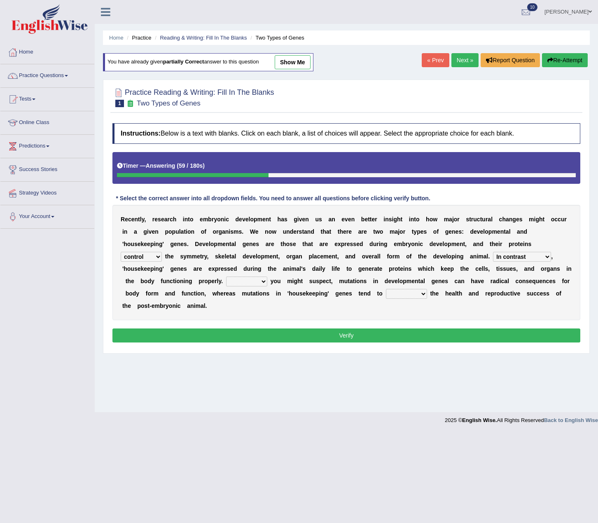
click at [493, 252] on select "Correspondingly Inclusively Conversely In contrast" at bounding box center [522, 257] width 58 height 10
click at [253, 281] on select "For As With Within" at bounding box center [246, 282] width 41 height 10
select select "As"
click at [226, 277] on select "For As With Within" at bounding box center [246, 282] width 41 height 10
click at [396, 292] on select "affect effect interrupt defect" at bounding box center [406, 294] width 41 height 10
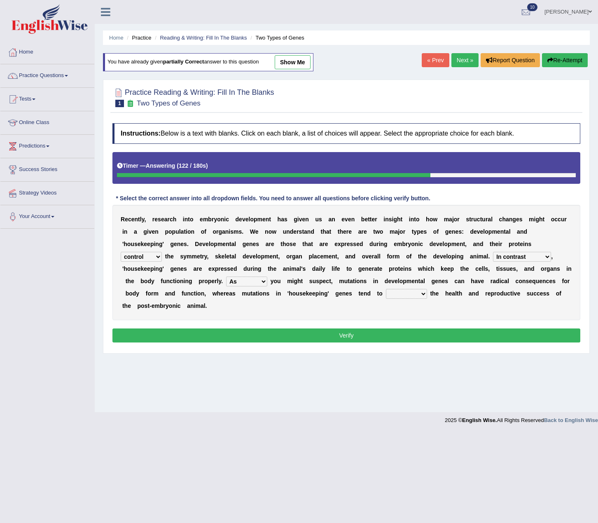
select select "affect"
click at [386, 289] on select "affect effect interrupt defect" at bounding box center [406, 294] width 41 height 10
click at [391, 335] on button "Verify" at bounding box center [347, 335] width 468 height 14
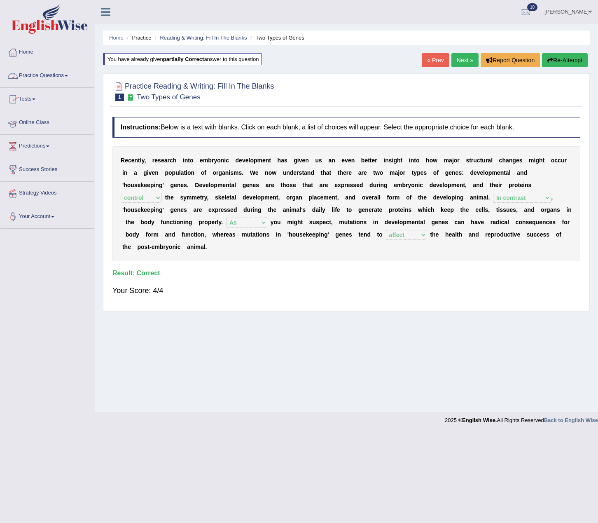
click at [35, 121] on link "Online Class" at bounding box center [47, 121] width 94 height 21
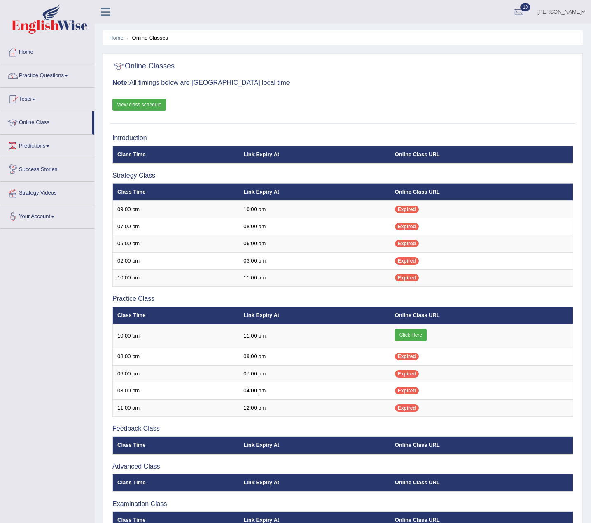
click at [139, 107] on link "View class schedule" at bounding box center [140, 105] width 54 height 12
